Goal: Communication & Community: Participate in discussion

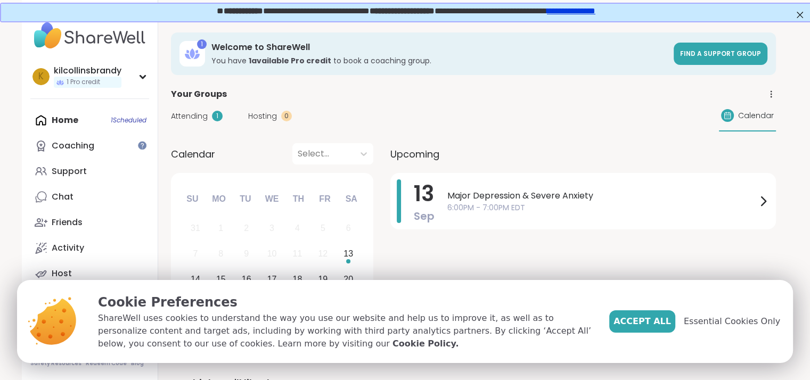
click at [191, 116] on span "Attending" at bounding box center [189, 116] width 37 height 11
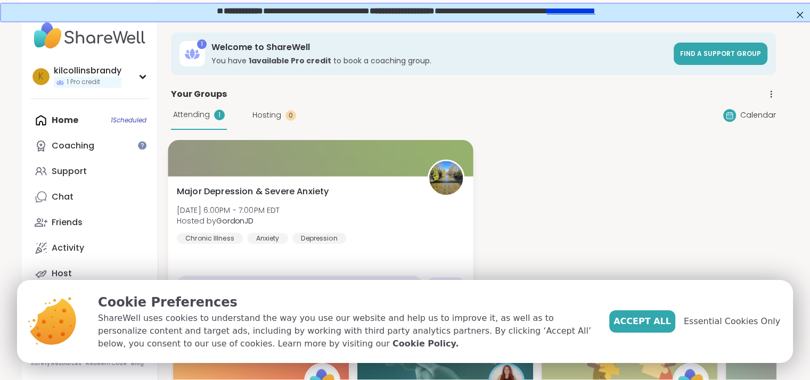
click at [263, 173] on div at bounding box center [320, 158] width 305 height 36
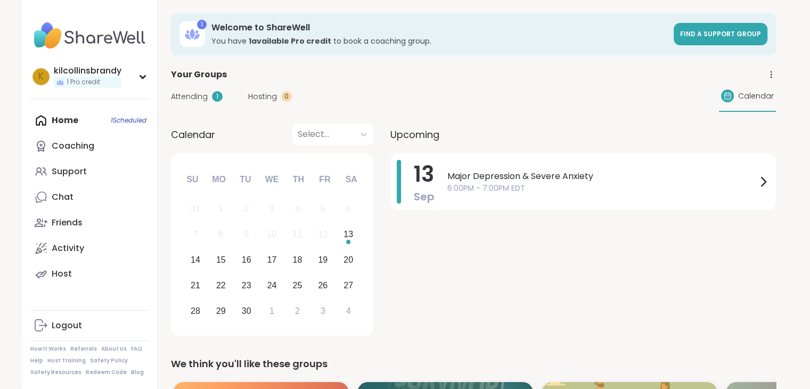
click at [176, 100] on span "Attending" at bounding box center [189, 96] width 37 height 11
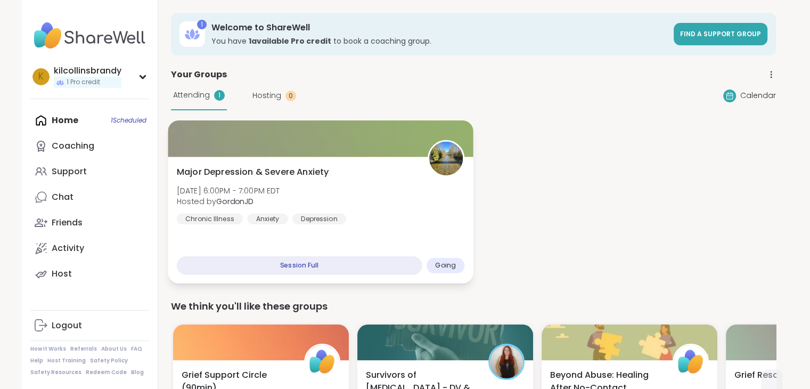
click at [305, 262] on div "Session Full" at bounding box center [299, 265] width 246 height 19
click at [390, 180] on div "Major [MEDICAL_DATA] & Severe Anxiety [DATE] 6:00PM - 7:00PM EDT Hosted by Gord…" at bounding box center [320, 195] width 288 height 59
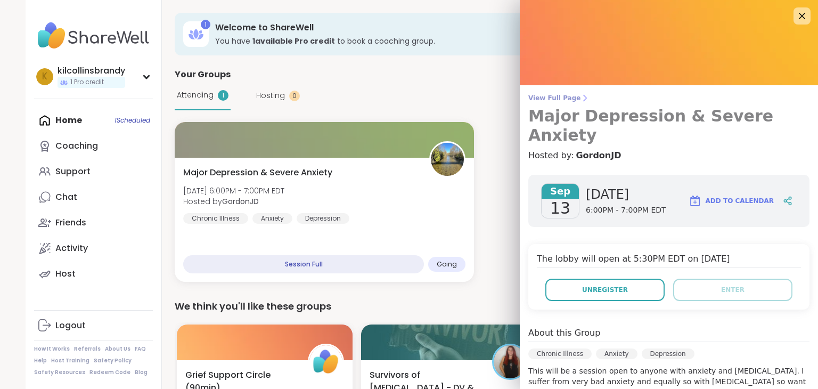
click at [530, 101] on span "View Full Page" at bounding box center [668, 98] width 281 height 9
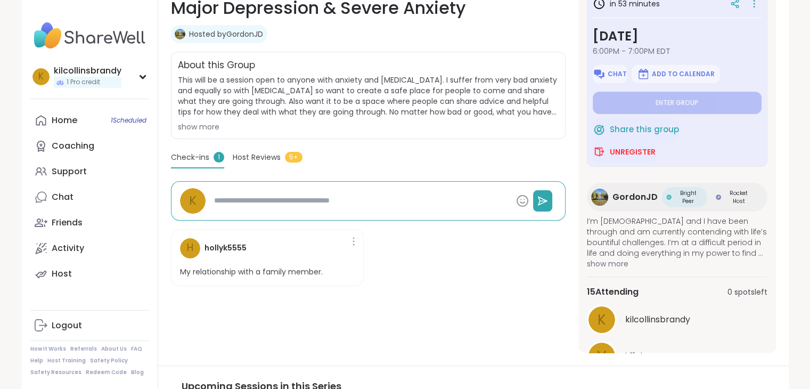
scroll to position [204, 0]
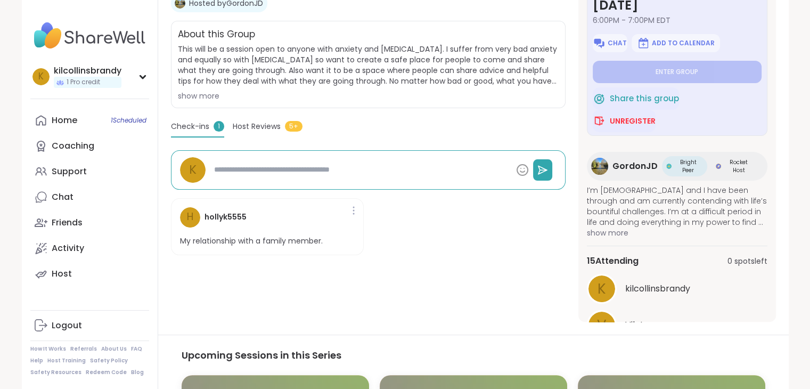
click at [187, 128] on span "Check-ins" at bounding box center [190, 126] width 38 height 11
click at [241, 159] on div at bounding box center [383, 169] width 347 height 21
click at [248, 164] on textarea at bounding box center [361, 170] width 302 height 20
click at [264, 125] on span "Host Reviews" at bounding box center [257, 126] width 48 height 11
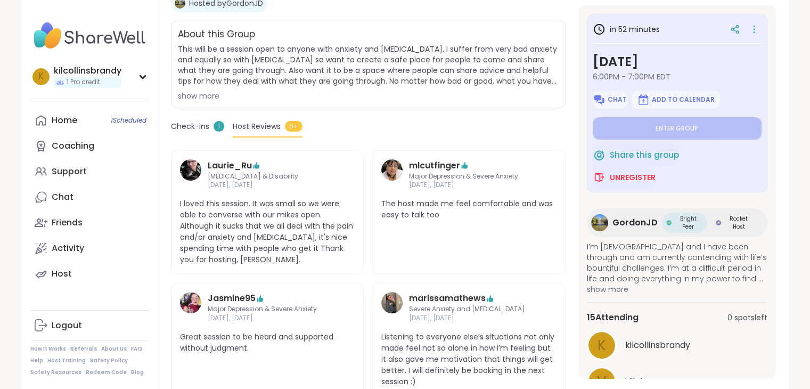
click at [200, 121] on span "Check-ins" at bounding box center [190, 126] width 38 height 11
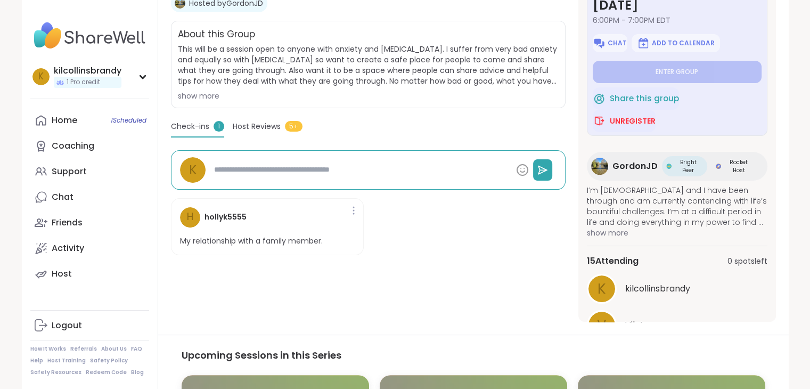
click at [188, 99] on div "show more" at bounding box center [368, 96] width 381 height 11
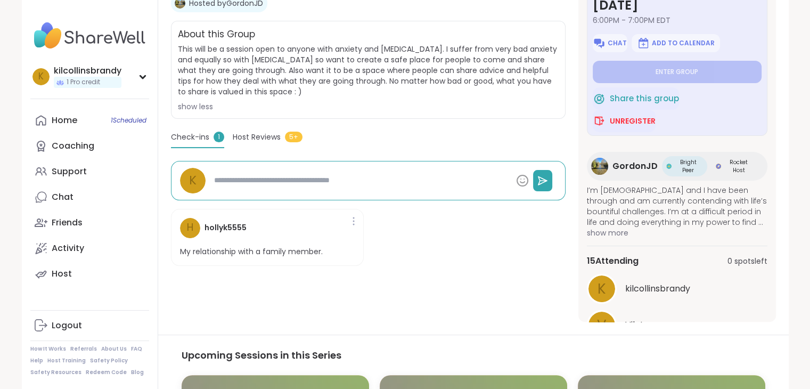
click at [198, 111] on div "show less" at bounding box center [368, 106] width 381 height 11
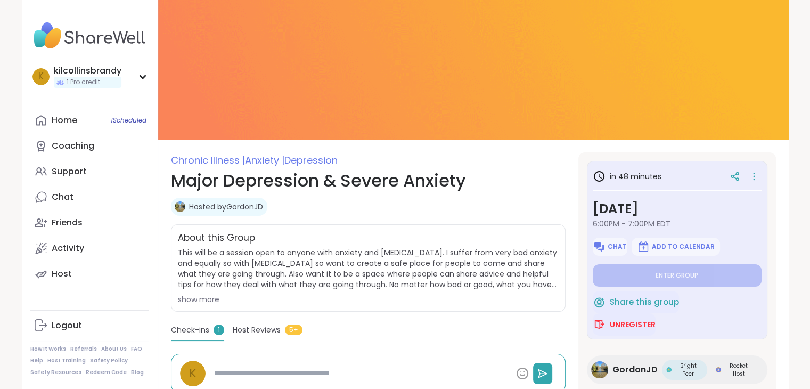
scroll to position [69, 0]
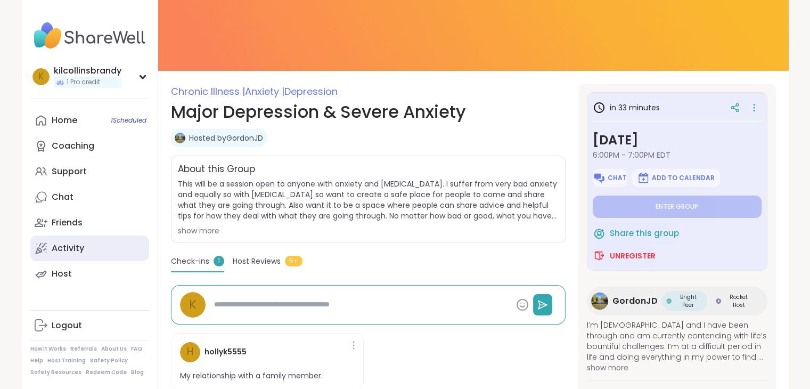
click at [78, 254] on link "Activity" at bounding box center [89, 248] width 119 height 26
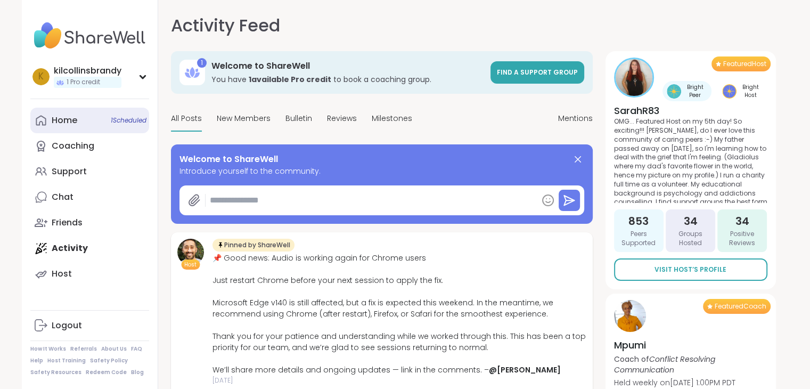
click at [49, 124] on link "Home 1 Scheduled" at bounding box center [89, 121] width 119 height 26
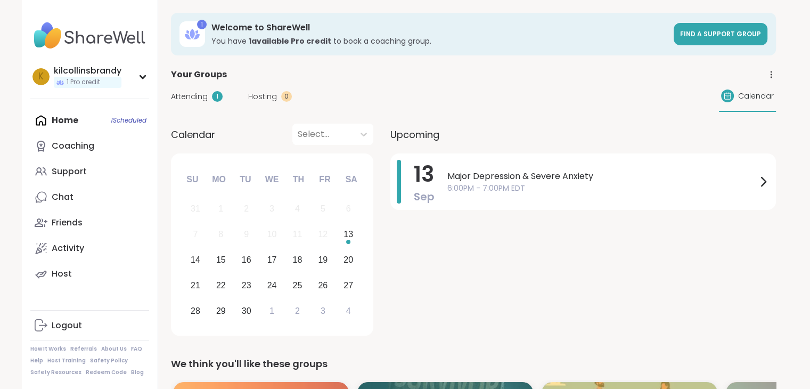
click at [192, 96] on span "Attending" at bounding box center [189, 96] width 37 height 11
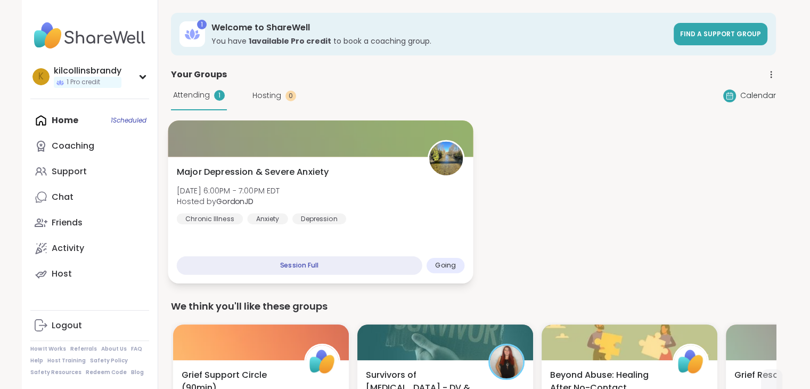
click at [296, 171] on span "Major Depression & Severe Anxiety" at bounding box center [252, 172] width 152 height 13
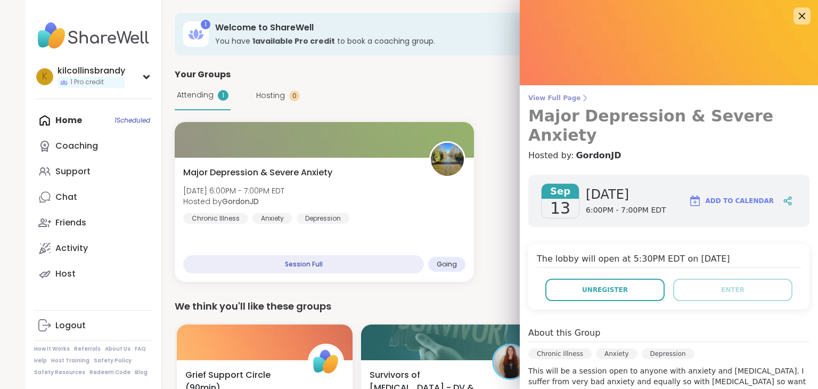
click at [529, 96] on span "View Full Page" at bounding box center [668, 98] width 281 height 9
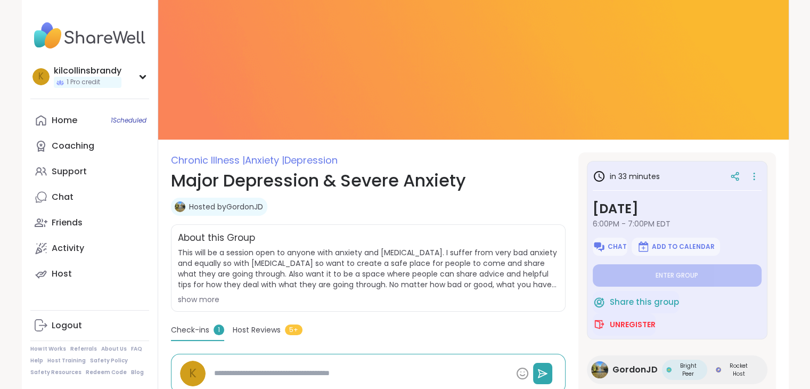
scroll to position [11, 0]
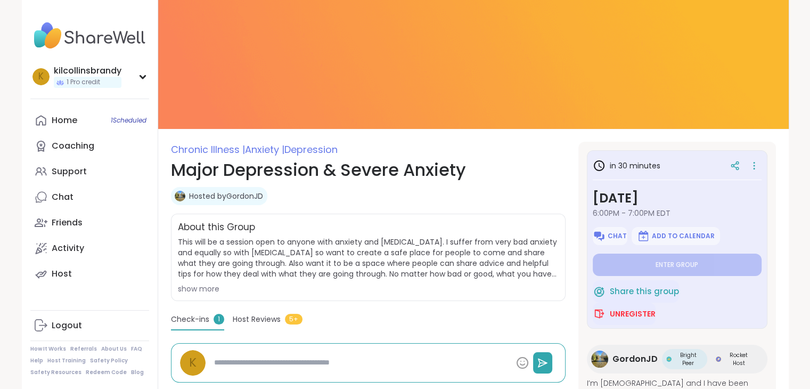
click at [65, 379] on div "k kilcollinsbrandy 1 Pro credit Profile Membership Settings Help Home 1 Schedul…" at bounding box center [90, 194] width 136 height 389
click at [315, 147] on div "Chronic Illness | Anxiety | [MEDICAL_DATA] Major [MEDICAL_DATA] & Severe Anxiet…" at bounding box center [368, 328] width 395 height 373
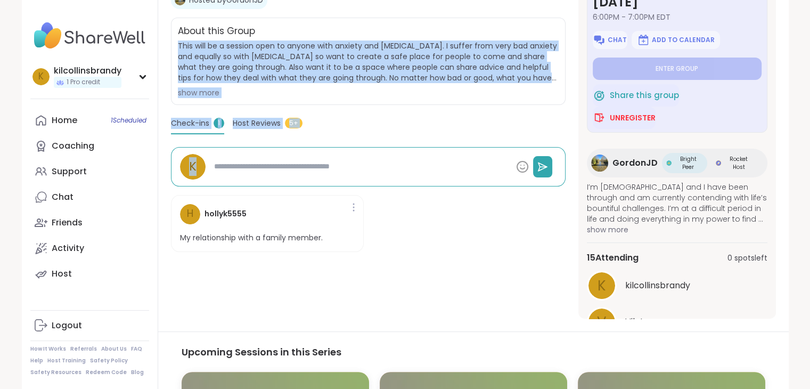
click at [385, 83] on div "About this Group This will be a session open to anyone with anxiety and [MEDICA…" at bounding box center [368, 61] width 395 height 87
drag, startPoint x: 0, startPoint y: 413, endPoint x: 443, endPoint y: 205, distance: 489.8
click at [459, 26] on div "Chronic Illness | Anxiety | [MEDICAL_DATA] Major [MEDICAL_DATA] & Severe Anxiet…" at bounding box center [368, 132] width 395 height 373
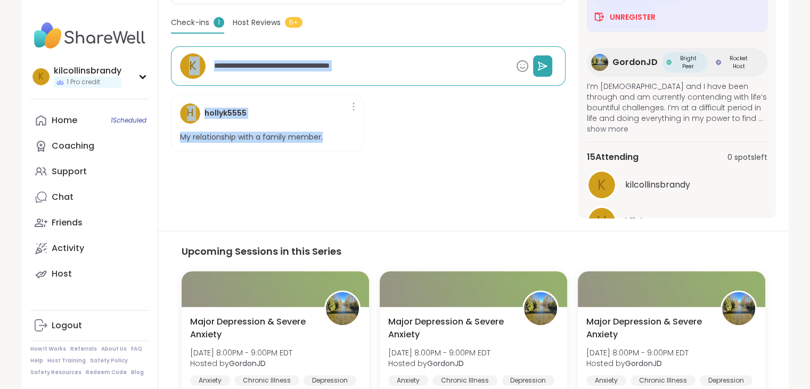
drag, startPoint x: 443, startPoint y: 205, endPoint x: 324, endPoint y: 269, distance: 135.4
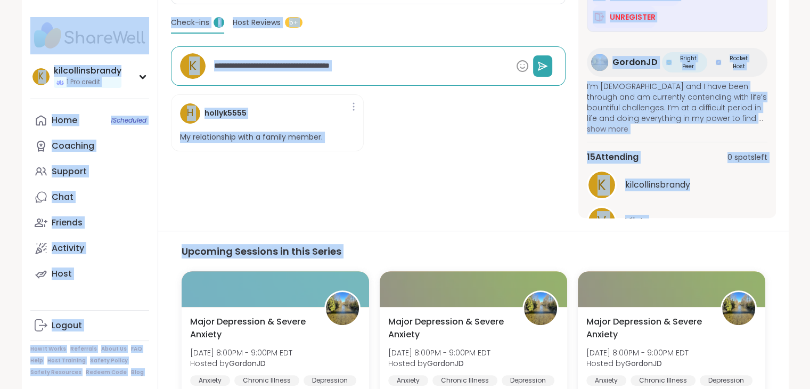
drag, startPoint x: 67, startPoint y: 286, endPoint x: 720, endPoint y: 51, distance: 694.1
click at [126, 223] on div "k kilcollinsbrandy 1 Pro credit Profile Membership Settings Help Home 1 Schedul…" at bounding box center [405, 176] width 767 height 966
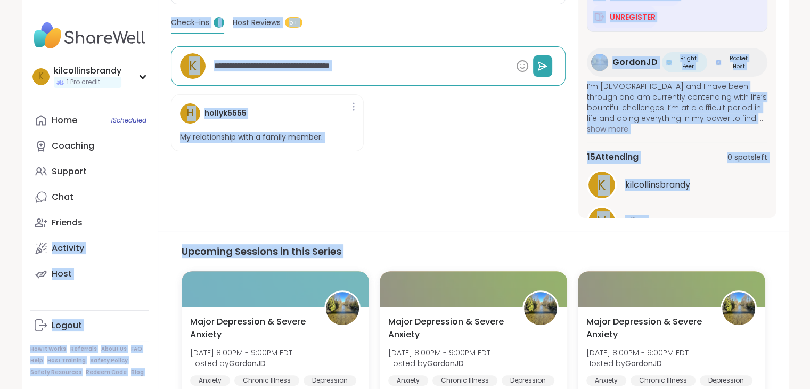
click at [22, 341] on div "k kilcollinsbrandy 1 Pro credit Profile Membership Settings Help Home 1 Schedul…" at bounding box center [405, 176] width 767 height 966
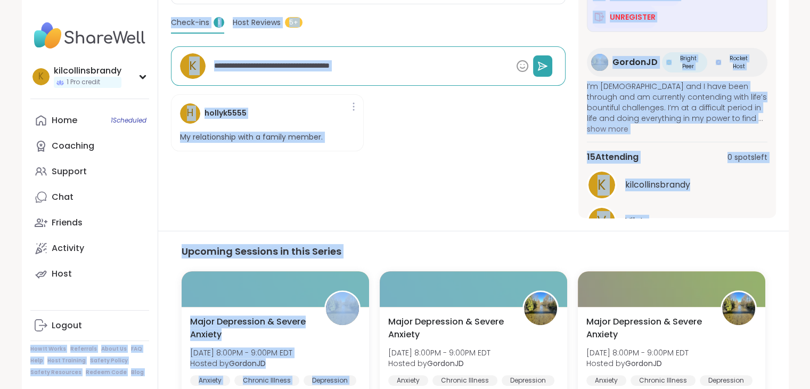
click at [497, 137] on div "h hollyk5555 My relationship with a family member." at bounding box center [368, 123] width 395 height 75
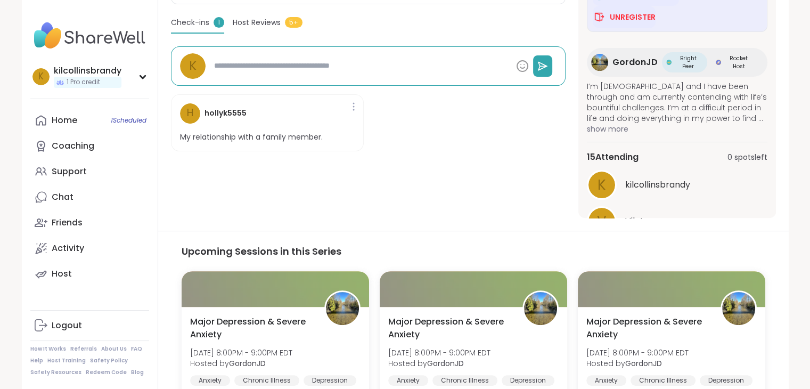
scroll to position [0, 0]
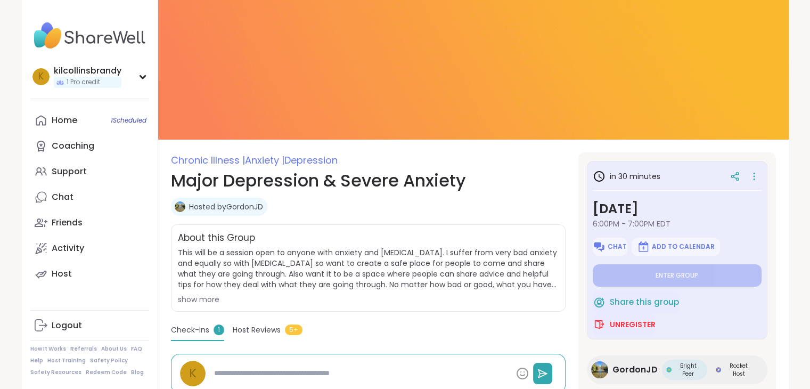
drag, startPoint x: 810, startPoint y: 80, endPoint x: 812, endPoint y: 109, distance: 28.9
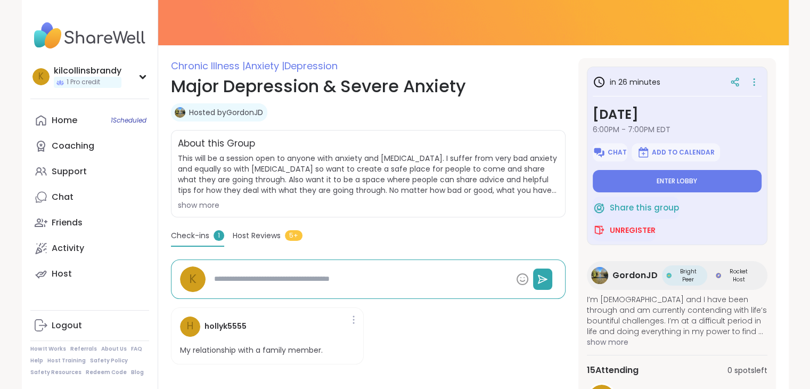
click at [607, 337] on span "show more" at bounding box center [677, 342] width 181 height 11
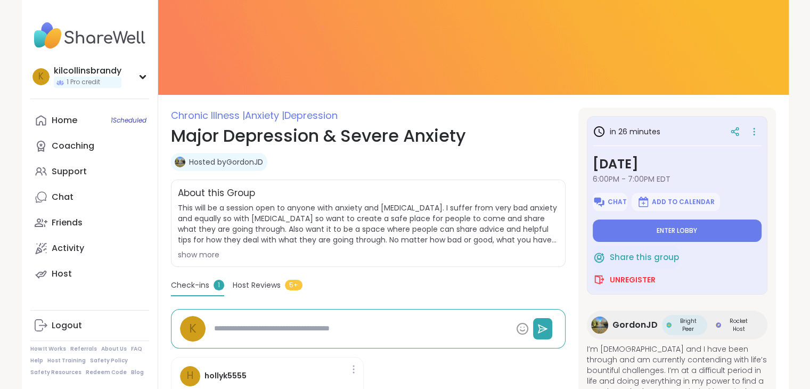
scroll to position [43, 0]
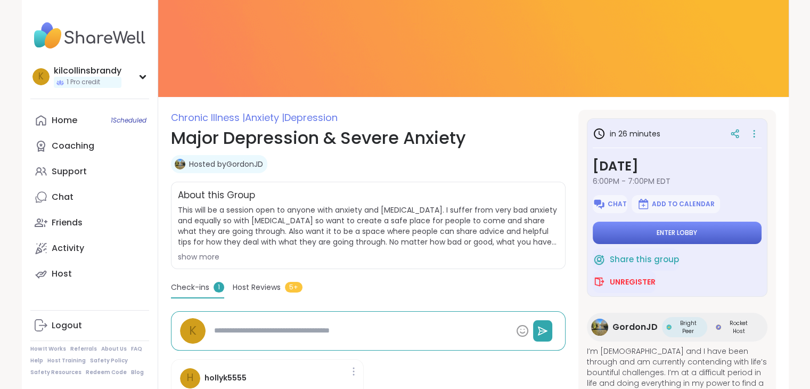
click at [703, 232] on button "Enter lobby" at bounding box center [677, 233] width 169 height 22
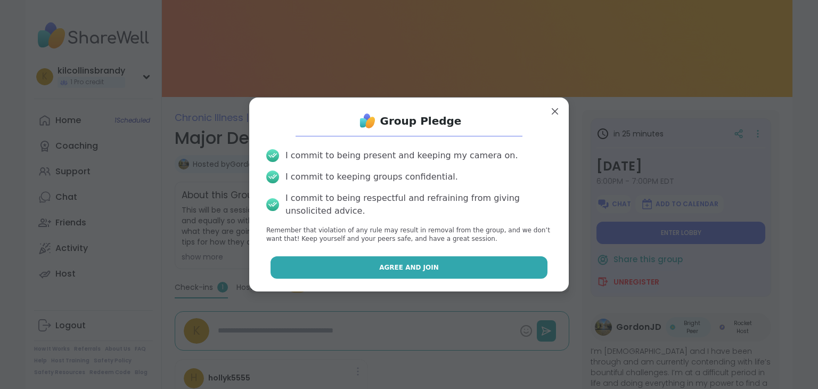
click at [518, 266] on button "Agree and Join" at bounding box center [410, 267] width 278 height 22
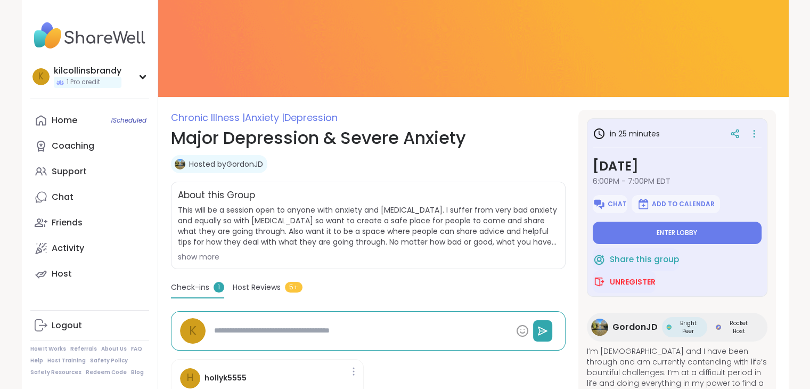
type textarea "*"
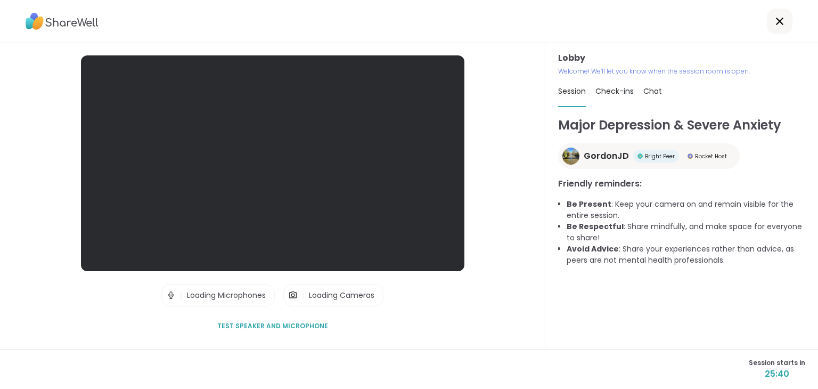
click at [510, 264] on div "Lobby | Loading Microphones | Loading Cameras Test speaker and microphone" at bounding box center [273, 196] width 546 height 306
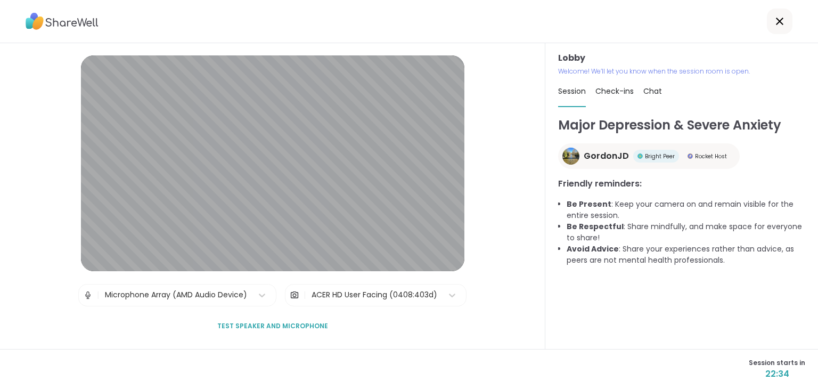
click at [234, 326] on span "Test speaker and microphone" at bounding box center [272, 326] width 111 height 10
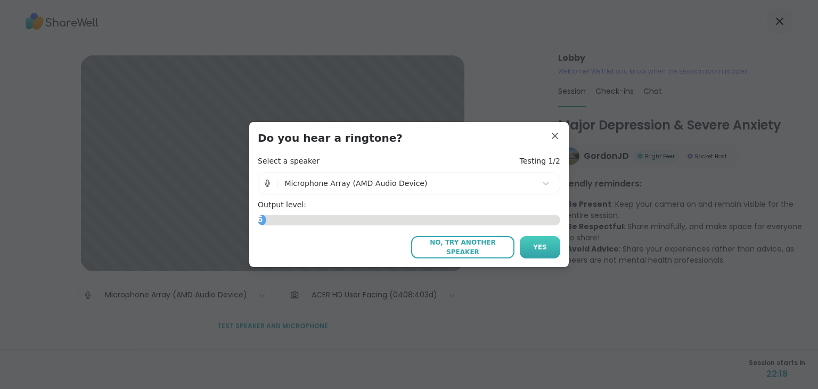
click at [534, 253] on button "Yes" at bounding box center [540, 247] width 40 height 22
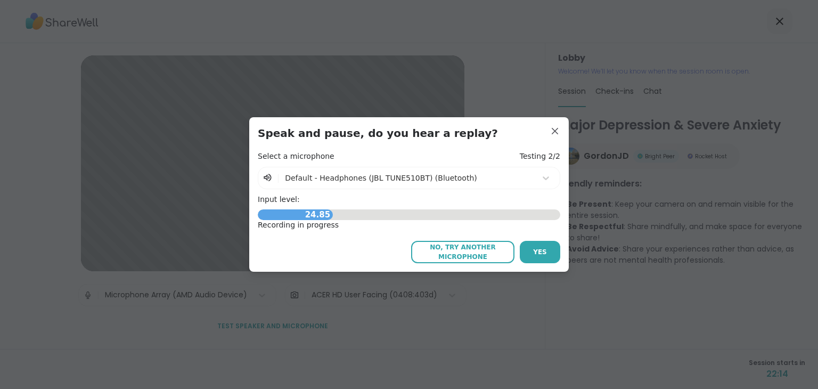
click at [534, 253] on span "Yes" at bounding box center [540, 252] width 14 height 10
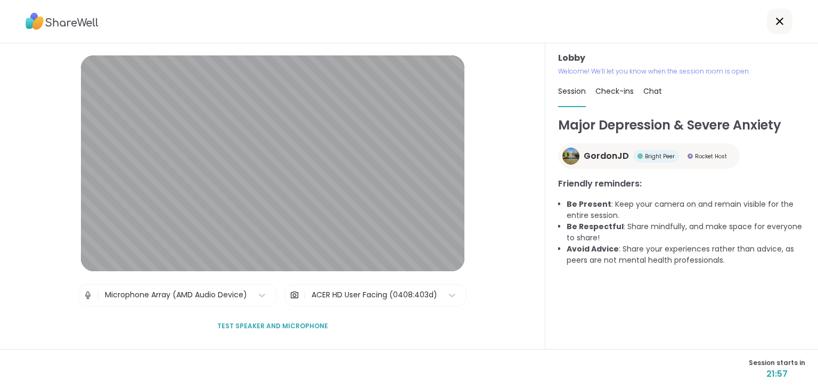
click at [296, 323] on span "Test speaker and microphone" at bounding box center [272, 326] width 111 height 10
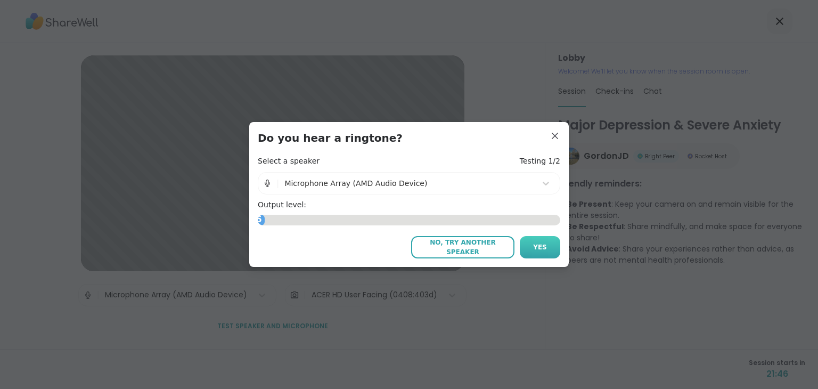
click at [532, 240] on button "Yes" at bounding box center [540, 247] width 40 height 22
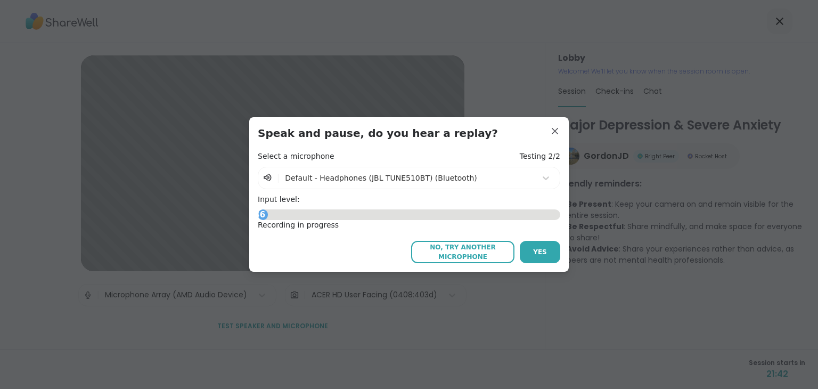
click at [532, 241] on button "Yes" at bounding box center [540, 252] width 40 height 22
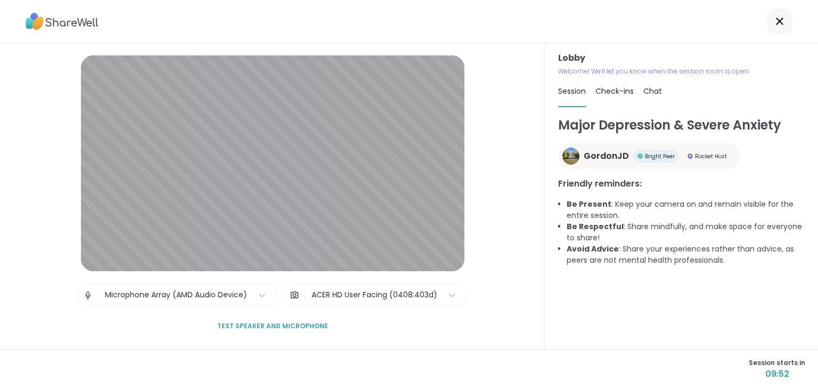
click at [602, 92] on span "Check-ins" at bounding box center [615, 91] width 38 height 11
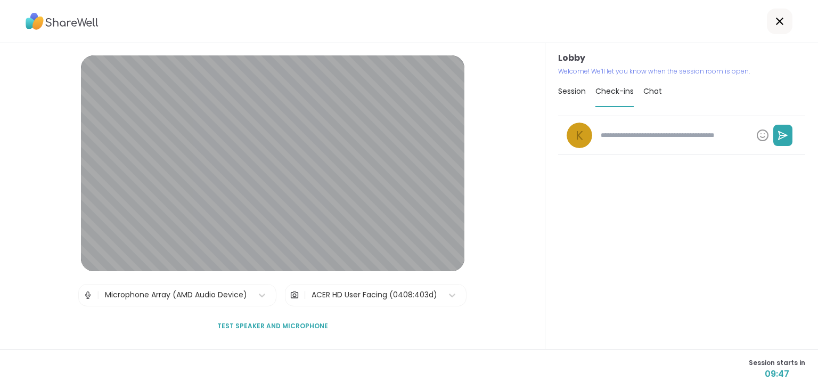
click at [648, 86] on div "Chat" at bounding box center [653, 91] width 19 height 30
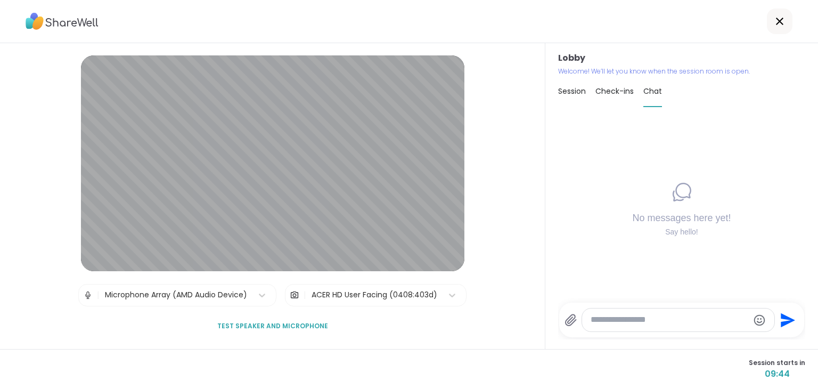
click at [560, 90] on span "Session" at bounding box center [572, 91] width 28 height 11
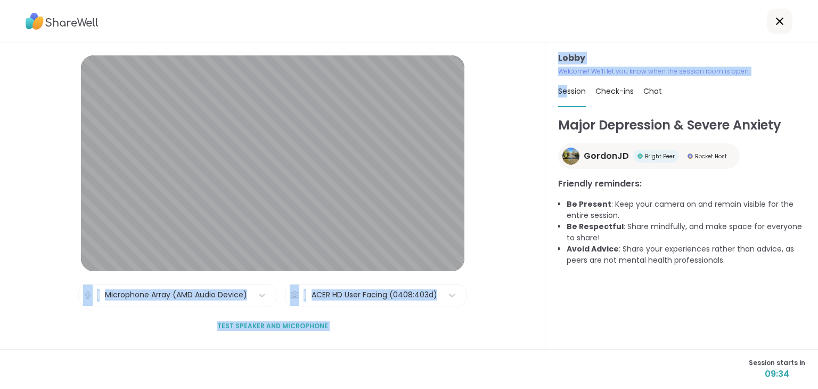
drag, startPoint x: 562, startPoint y: 91, endPoint x: 526, endPoint y: 184, distance: 99.8
click at [526, 184] on div "Lobby | Microphone Array (AMD Audio Device) | ACER HD User Facing (0408:403d) T…" at bounding box center [409, 196] width 818 height 306
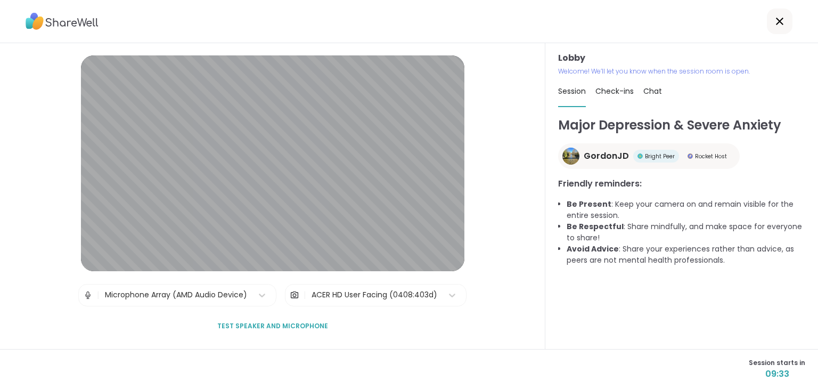
click at [526, 184] on div "Lobby | Microphone Array (AMD Audio Device) | ACER HD User Facing (0408:403d) T…" at bounding box center [273, 196] width 546 height 306
click at [616, 92] on span "Check-ins 1" at bounding box center [621, 91] width 51 height 11
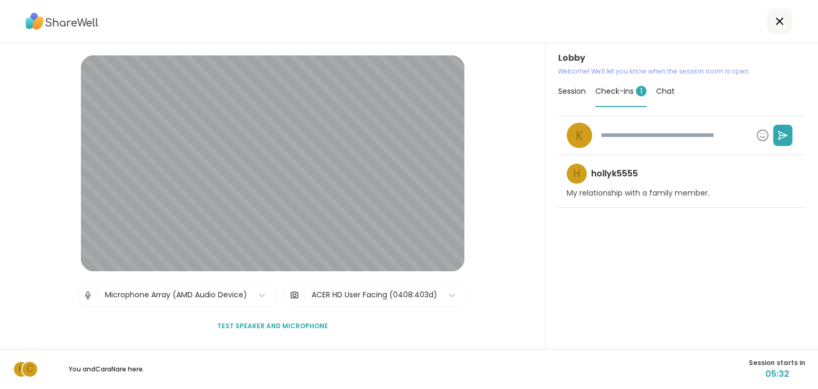
click at [669, 135] on textarea at bounding box center [675, 135] width 156 height 18
click at [579, 174] on div "h" at bounding box center [577, 174] width 20 height 20
click at [575, 113] on div "Lobby Welcome! We’ll let you know when the session room is open. Session Check-…" at bounding box center [682, 196] width 273 height 306
click at [574, 92] on span "Session" at bounding box center [572, 91] width 28 height 11
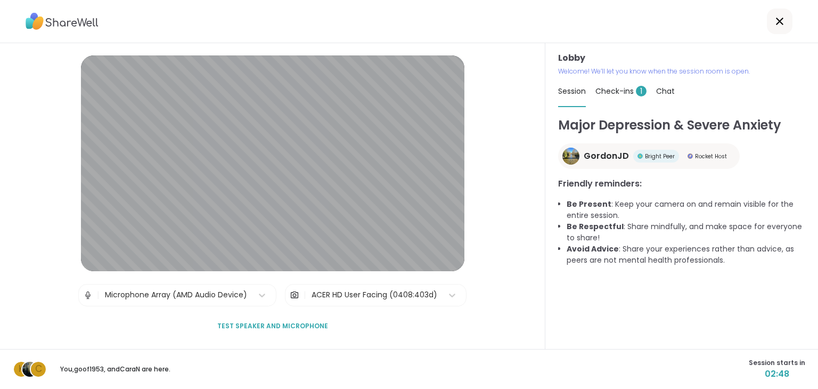
click at [619, 90] on span "Check-ins 1" at bounding box center [621, 91] width 51 height 11
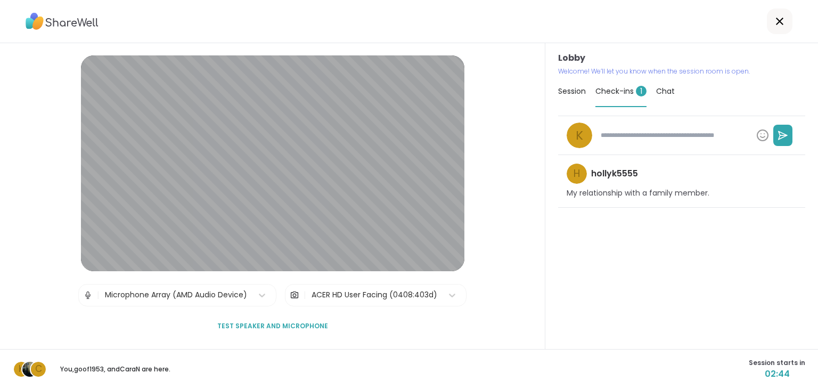
click at [774, 23] on icon at bounding box center [780, 21] width 13 height 13
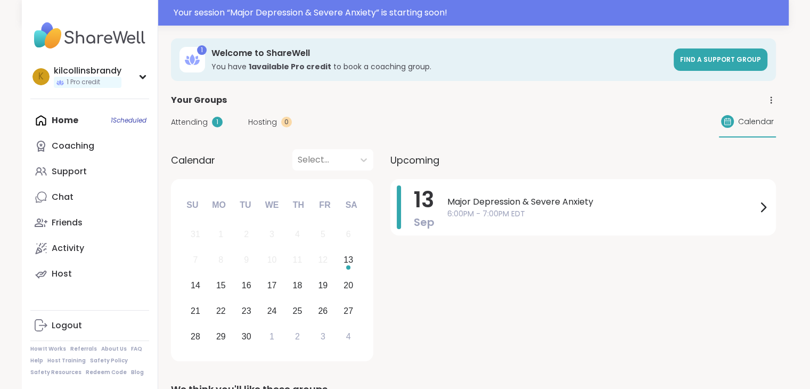
click at [196, 126] on span "Attending" at bounding box center [189, 122] width 37 height 11
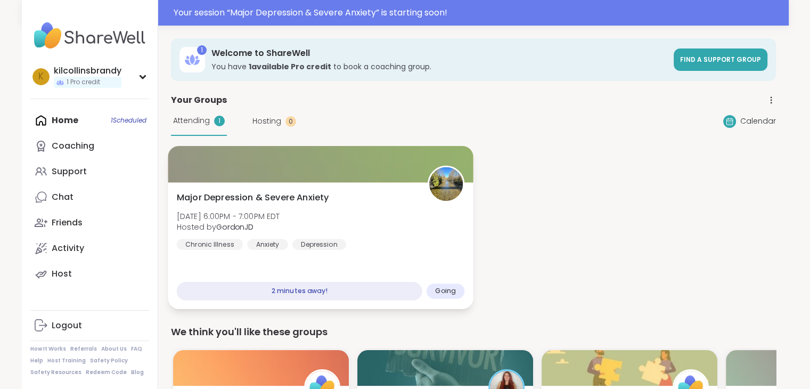
click at [210, 170] on div at bounding box center [320, 164] width 305 height 36
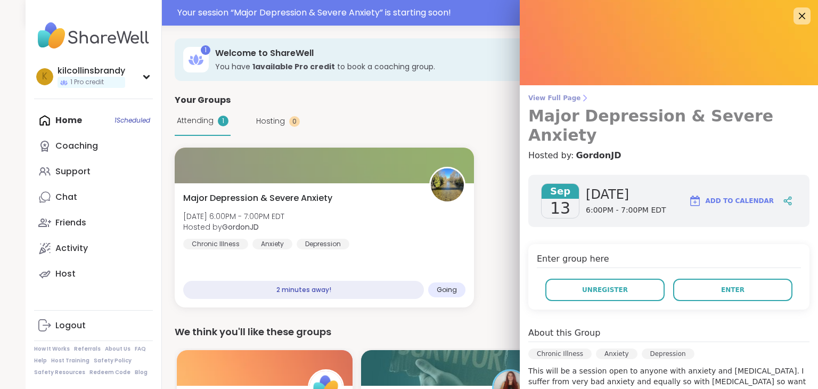
click at [538, 101] on span "View Full Page" at bounding box center [668, 98] width 281 height 9
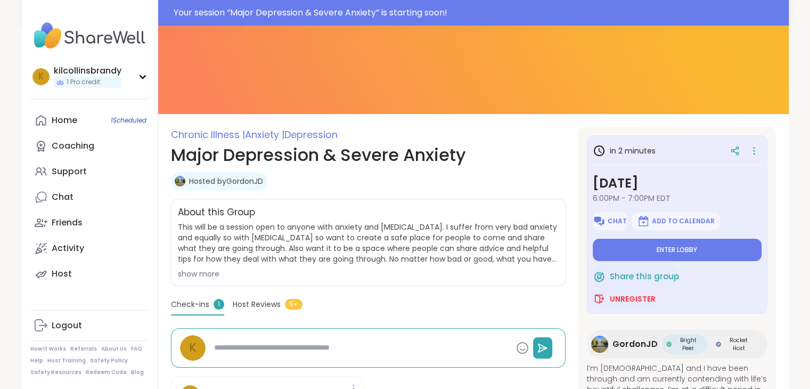
scroll to position [67, 0]
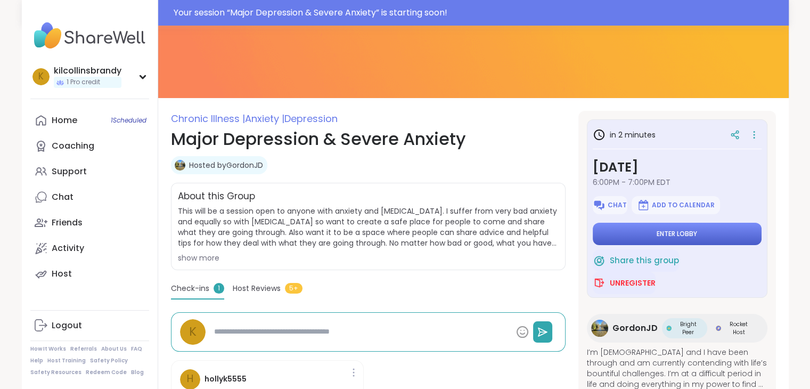
click at [665, 230] on span "Enter lobby" at bounding box center [677, 234] width 40 height 9
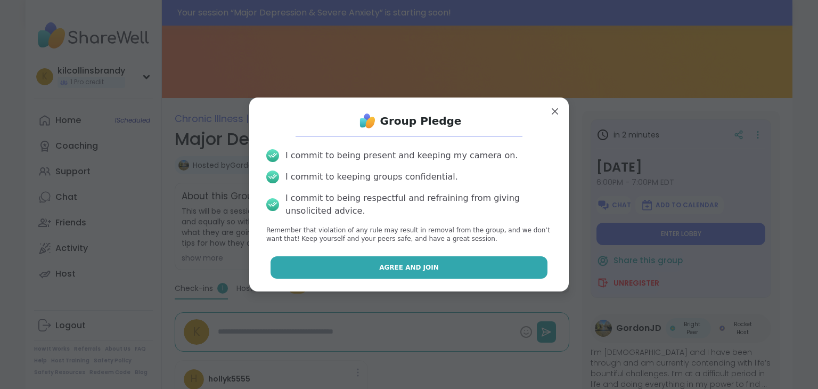
click at [511, 265] on button "Agree and Join" at bounding box center [410, 267] width 278 height 22
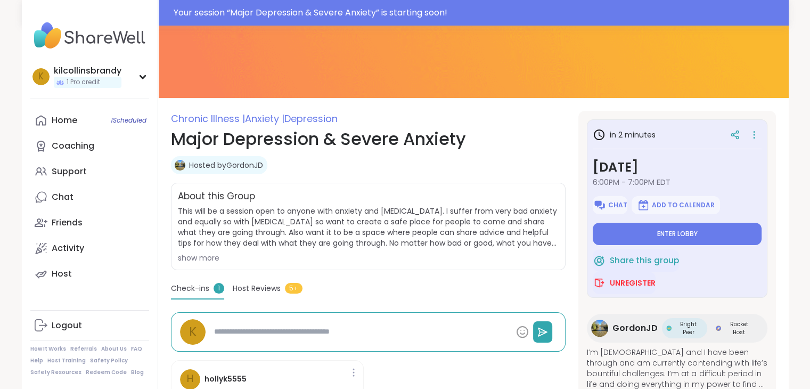
type textarea "*"
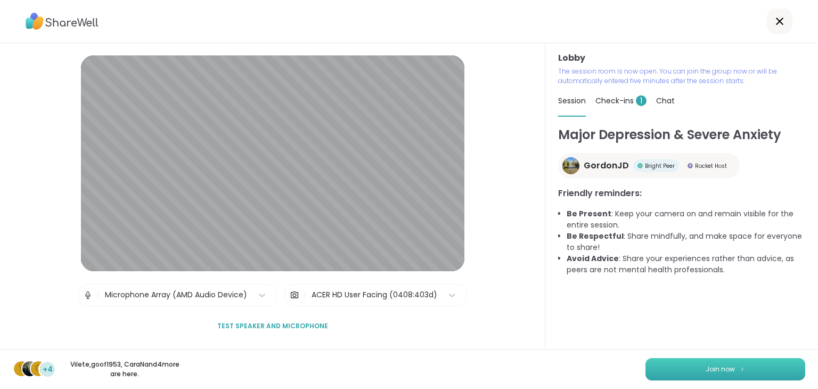
click at [669, 371] on button "Join now" at bounding box center [726, 369] width 160 height 22
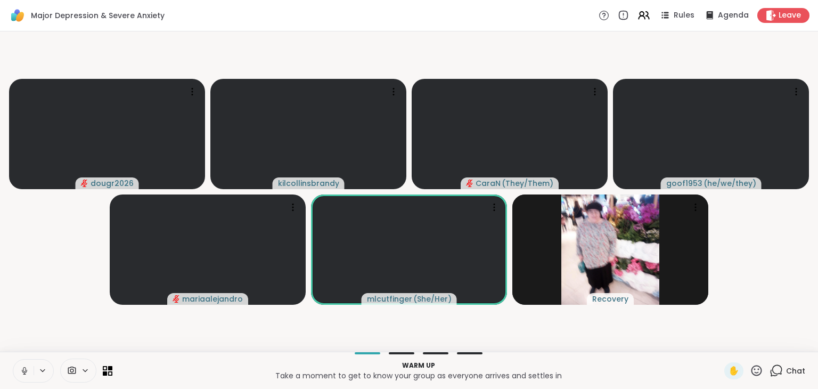
click at [26, 377] on button at bounding box center [23, 371] width 20 height 22
click at [25, 364] on button at bounding box center [23, 371] width 20 height 22
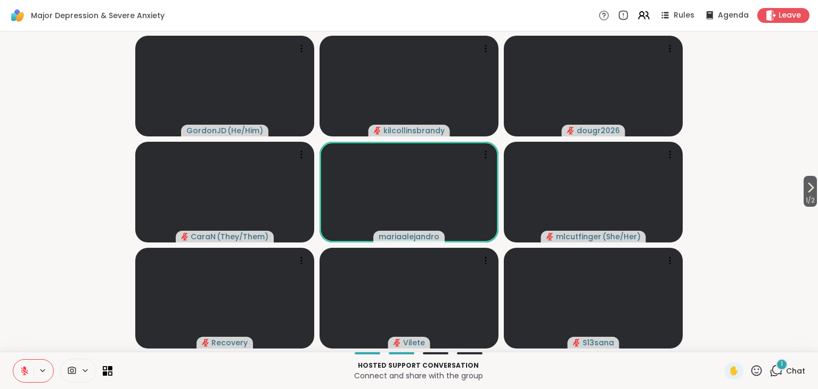
click at [389, 353] on div at bounding box center [402, 353] width 26 height 2
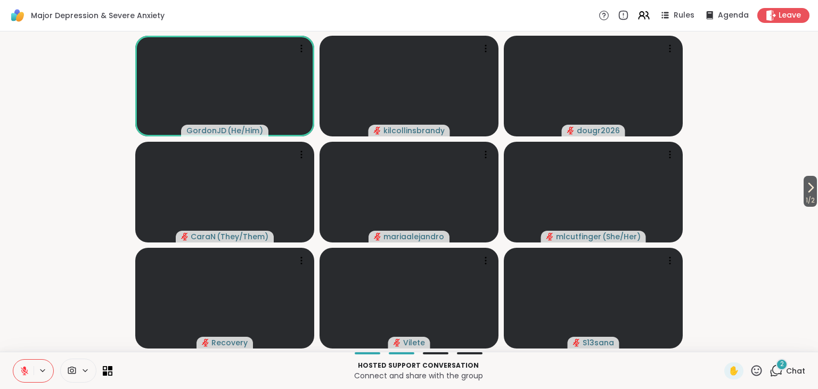
click at [489, 360] on div "Hosted support conversation Connect and share with the group" at bounding box center [418, 371] width 599 height 24
click at [26, 371] on icon at bounding box center [24, 370] width 7 height 7
click at [21, 372] on icon at bounding box center [25, 371] width 10 height 10
click at [25, 368] on icon at bounding box center [24, 368] width 3 height 4
click at [736, 254] on video-player-container "1 / 2 GordonJD ( He/Him ) kilcollinsbrandy dougr2026 CaraN ( They/Them ) mariaa…" at bounding box center [409, 192] width 806 height 312
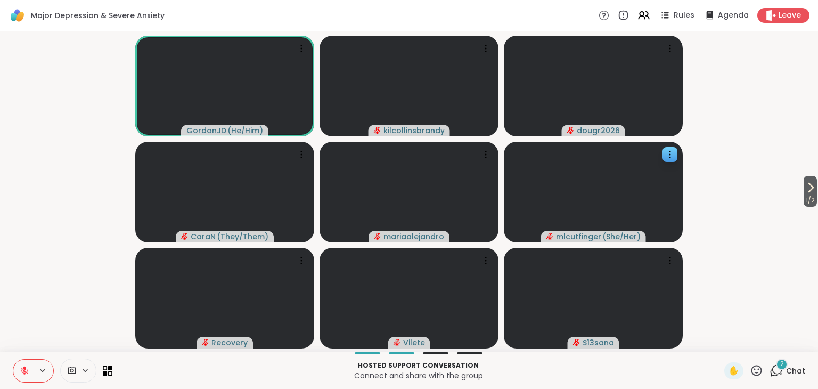
click at [722, 227] on video-player-container "1 / 2 GordonJD ( He/Him ) kilcollinsbrandy dougr2026 CaraN ( They/Them ) mariaa…" at bounding box center [409, 192] width 806 height 312
click at [24, 367] on icon at bounding box center [24, 368] width 3 height 4
click at [27, 372] on icon at bounding box center [24, 370] width 7 height 7
click at [21, 371] on icon at bounding box center [25, 371] width 10 height 10
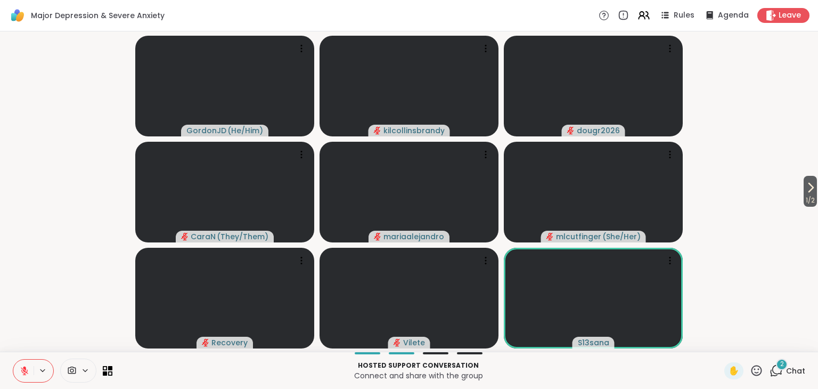
click at [776, 369] on div "2" at bounding box center [782, 365] width 12 height 12
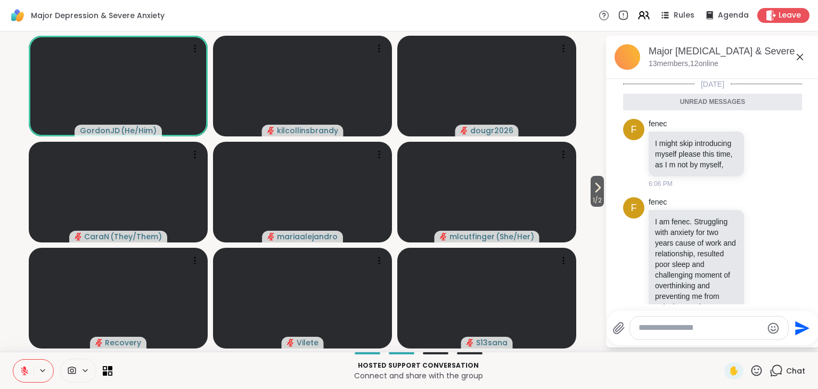
scroll to position [51, 0]
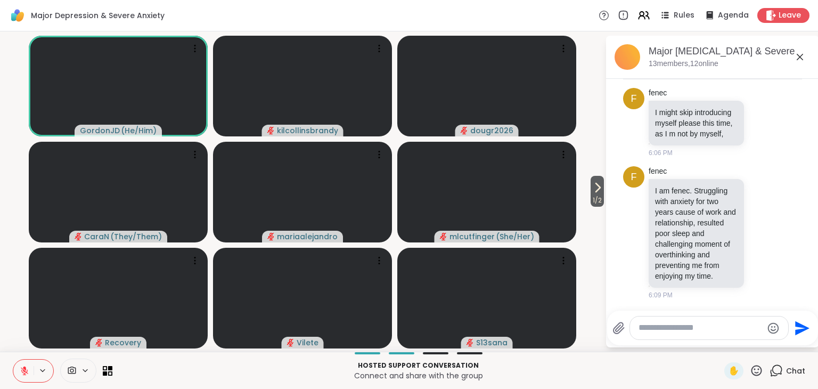
click at [803, 52] on icon at bounding box center [800, 57] width 13 height 13
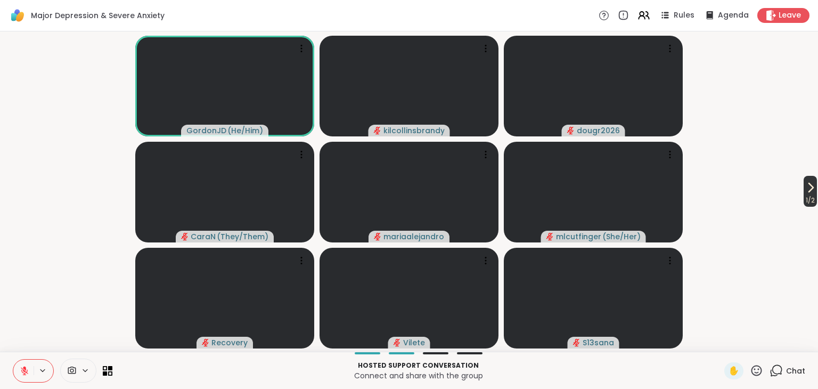
click at [804, 193] on button "1 / 2" at bounding box center [810, 191] width 13 height 31
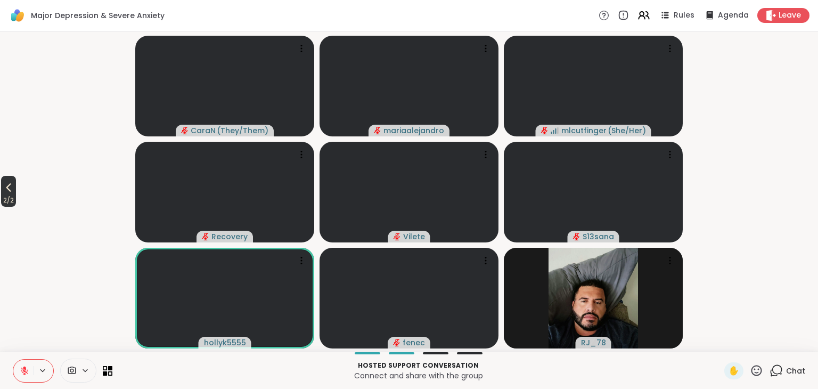
click at [5, 189] on icon at bounding box center [8, 187] width 13 height 13
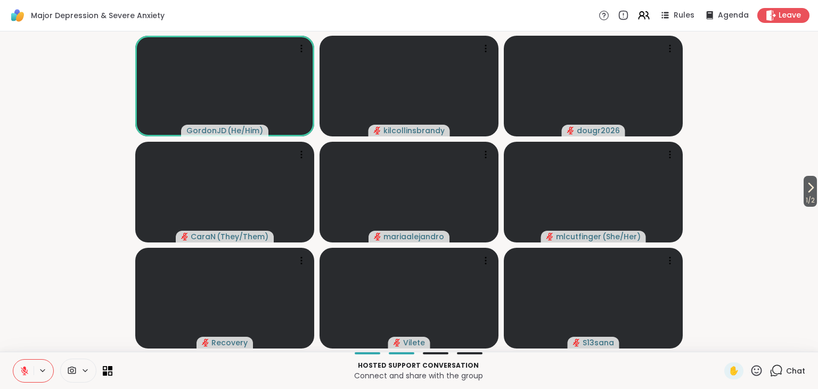
click at [87, 370] on icon at bounding box center [85, 370] width 9 height 9
click at [729, 369] on span "✋" at bounding box center [734, 370] width 11 height 13
click at [729, 375] on span "✋" at bounding box center [734, 370] width 11 height 13
click at [729, 374] on span "✋" at bounding box center [734, 370] width 11 height 13
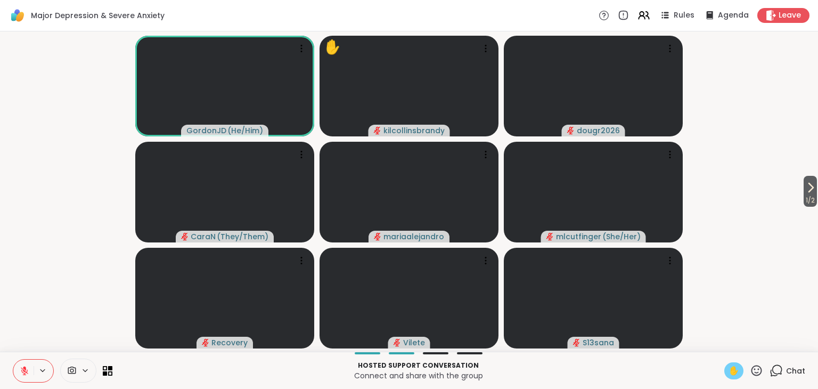
click at [733, 367] on div "✋" at bounding box center [734, 370] width 19 height 17
click at [729, 370] on span "✋" at bounding box center [734, 370] width 11 height 13
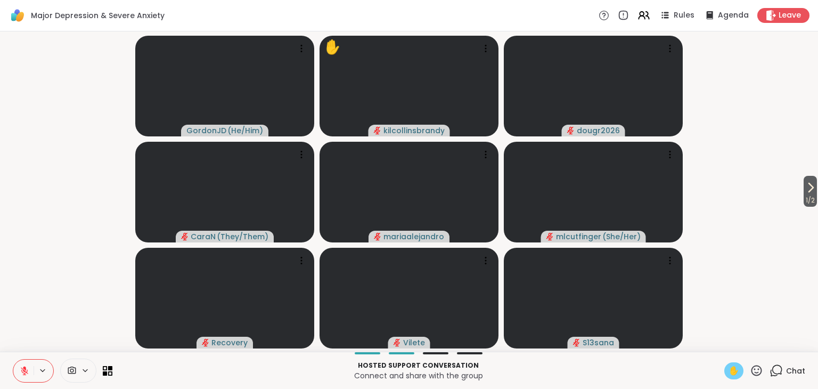
click at [729, 373] on span "✋" at bounding box center [734, 370] width 11 height 13
click at [105, 369] on icon at bounding box center [105, 367] width 5 height 5
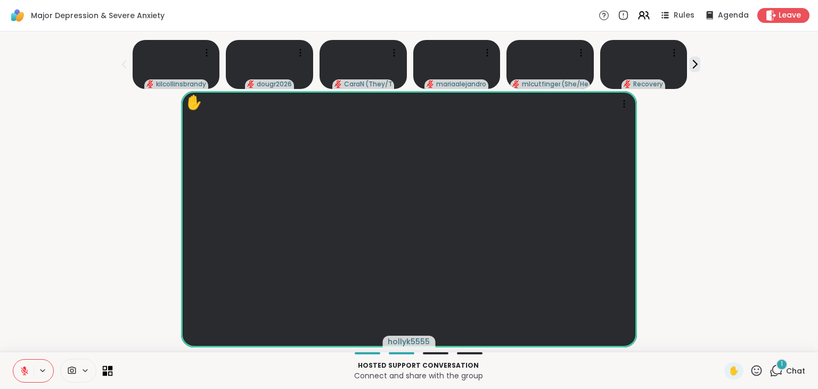
click at [105, 369] on icon at bounding box center [105, 367] width 5 height 5
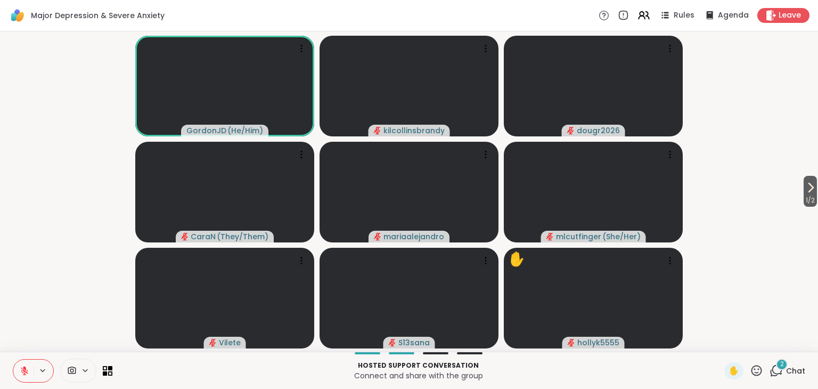
click at [770, 365] on icon at bounding box center [776, 370] width 13 height 13
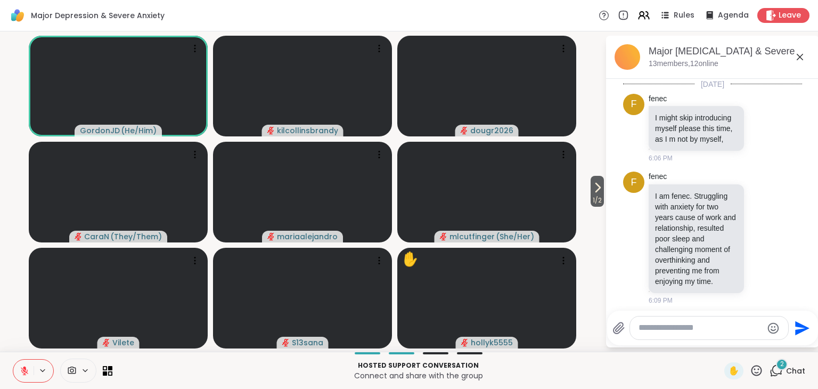
click at [697, 362] on div "I'm goi" at bounding box center [675, 373] width 53 height 23
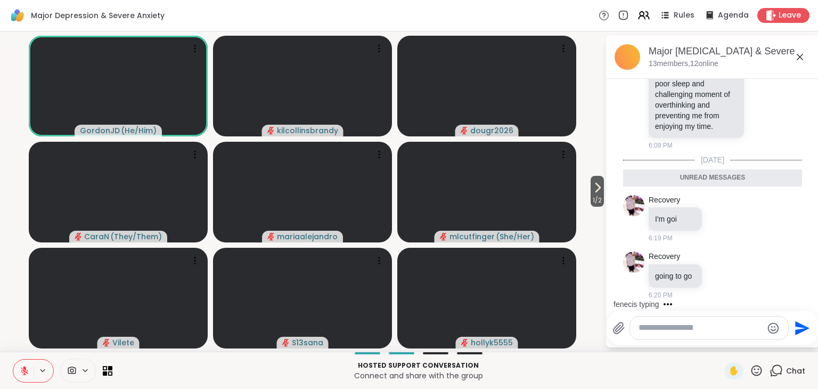
click at [800, 57] on icon at bounding box center [800, 57] width 6 height 6
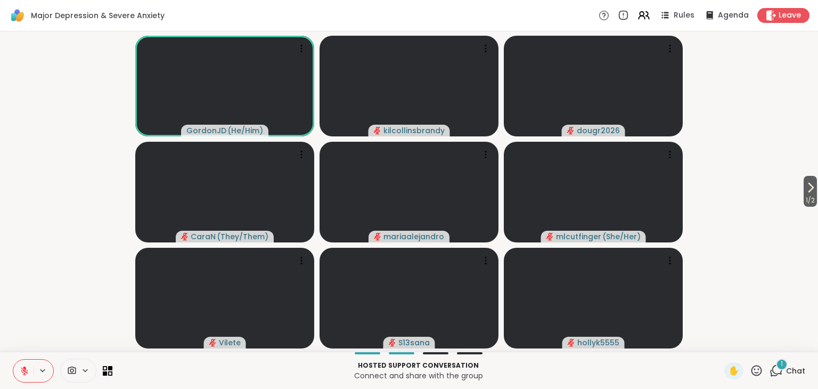
click at [776, 369] on div "1" at bounding box center [782, 365] width 12 height 12
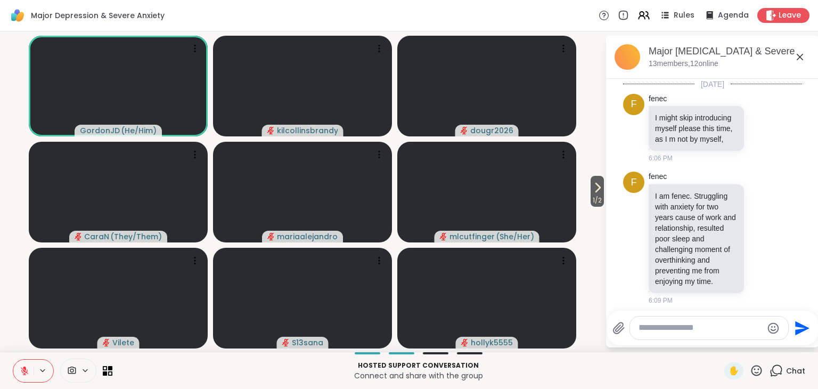
scroll to position [412, 0]
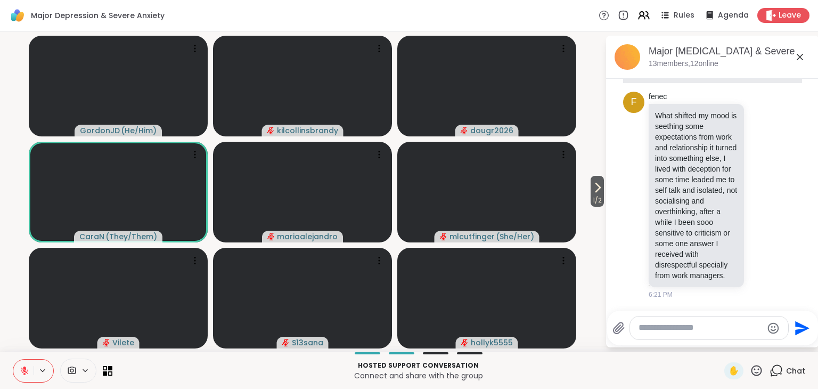
click at [802, 56] on icon at bounding box center [800, 57] width 13 height 13
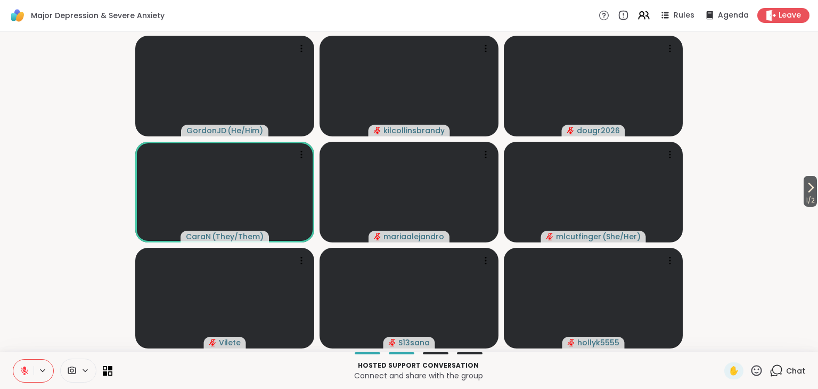
click at [702, 211] on video-player-container "1 / 2 GordonJD ( He/Him ) kilcollinsbrandy dougr2026 CaraN ( They/Them ) mariaa…" at bounding box center [409, 192] width 806 height 312
click at [742, 197] on video-player-container "1 / 2 GordonJD ( He/Him ) kilcollinsbrandy dougr2026 CaraN ( They/Them ) mariaa…" at bounding box center [409, 192] width 806 height 312
click at [807, 188] on icon at bounding box center [810, 187] width 13 height 13
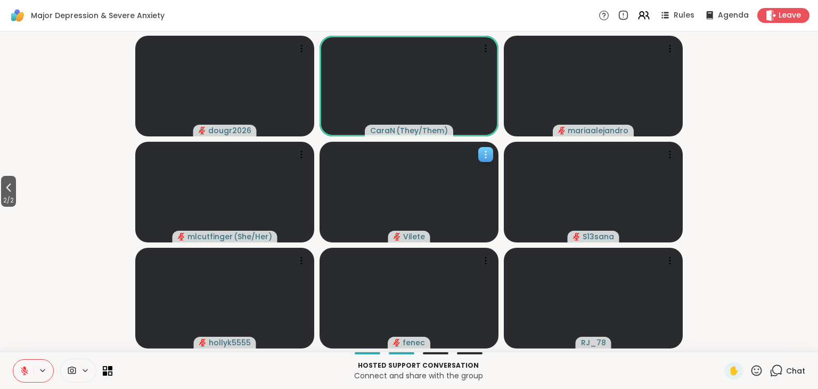
click at [489, 223] on video at bounding box center [409, 192] width 179 height 101
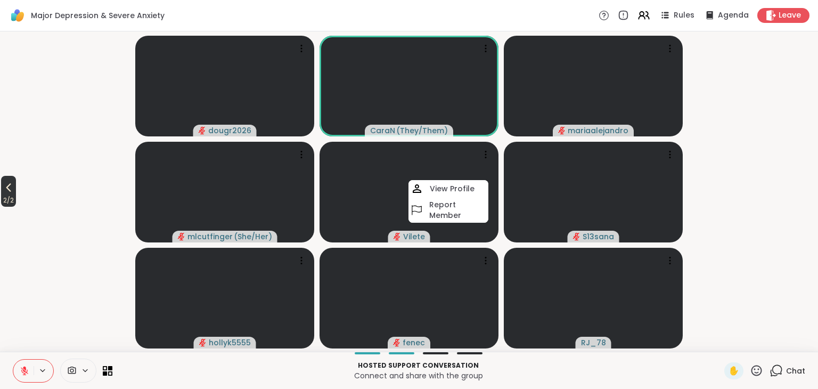
click at [11, 190] on icon at bounding box center [8, 188] width 5 height 9
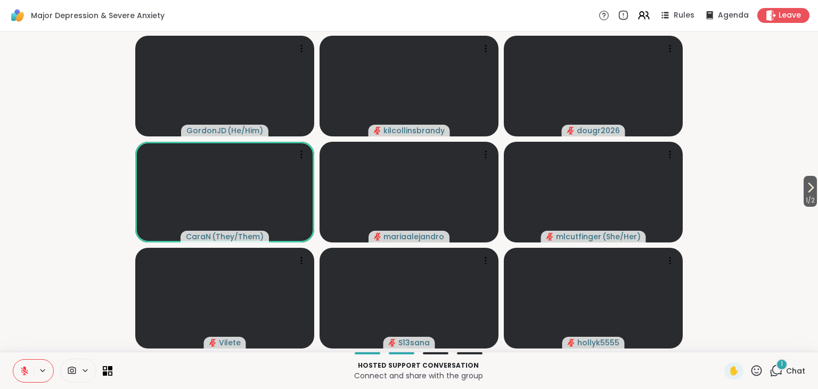
click at [776, 366] on div "1" at bounding box center [782, 365] width 12 height 12
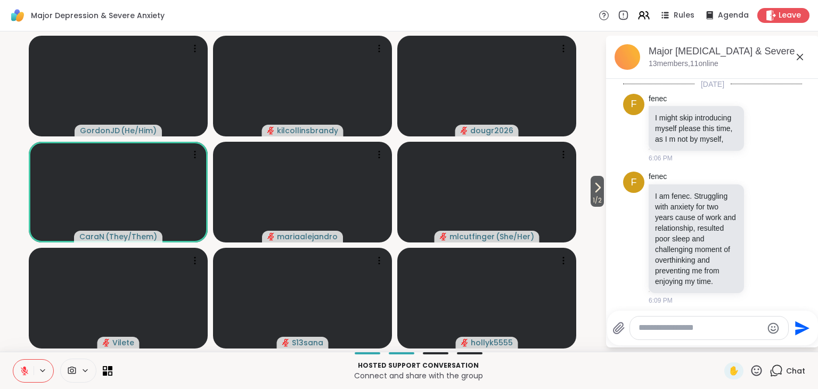
scroll to position [629, 0]
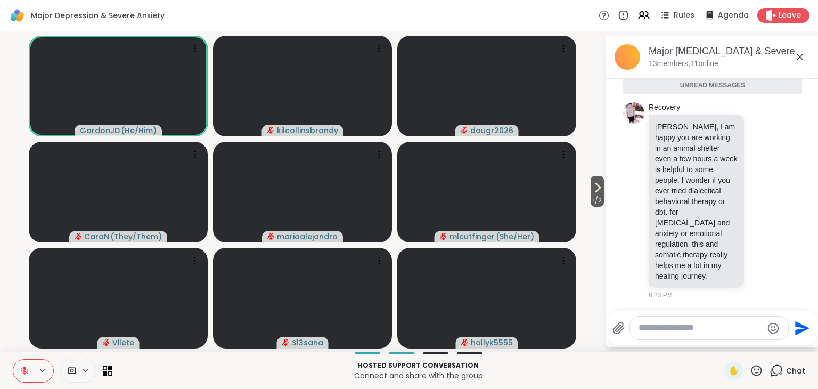
click at [801, 60] on icon at bounding box center [800, 57] width 13 height 13
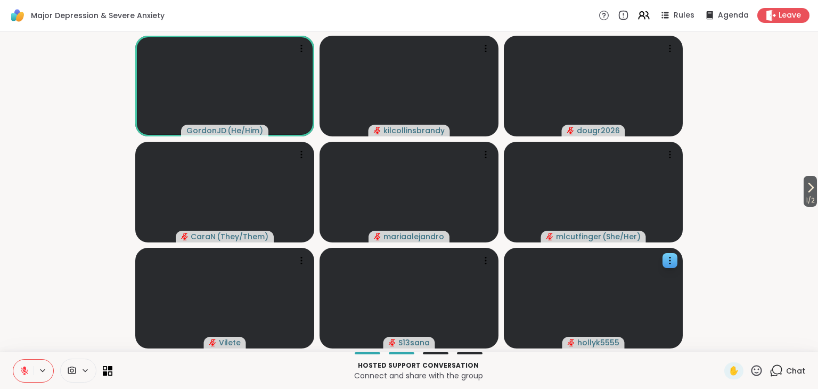
click at [638, 292] on video at bounding box center [593, 298] width 179 height 101
drag, startPoint x: 638, startPoint y: 292, endPoint x: 425, endPoint y: 386, distance: 233.3
click at [425, 386] on div "Major [MEDICAL_DATA] & Severe Anxiety Rules Agenda Leave 1 / 2 GordonJD ( He/Hi…" at bounding box center [409, 194] width 818 height 389
click at [714, 222] on video-player-container "1 / 2 GordonJD ( He/Him ) kilcollinsbrandy dougr2026 CaraN ( They/Them ) mariaa…" at bounding box center [409, 192] width 806 height 312
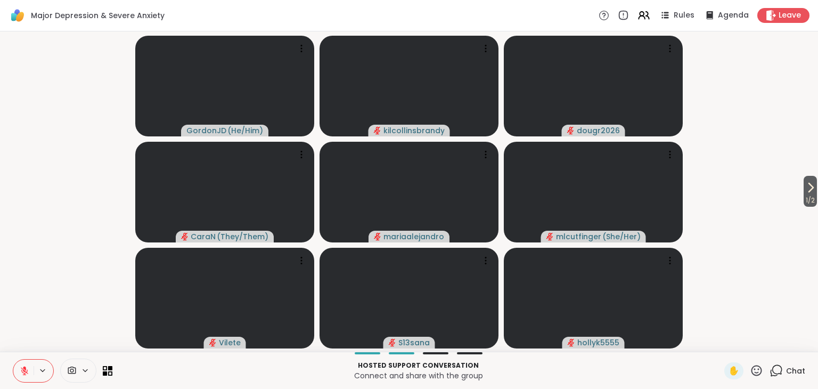
click at [714, 222] on video-player-container "1 / 2 GordonJD ( He/Him ) kilcollinsbrandy dougr2026 CaraN ( They/Them ) mariaa…" at bounding box center [409, 192] width 806 height 312
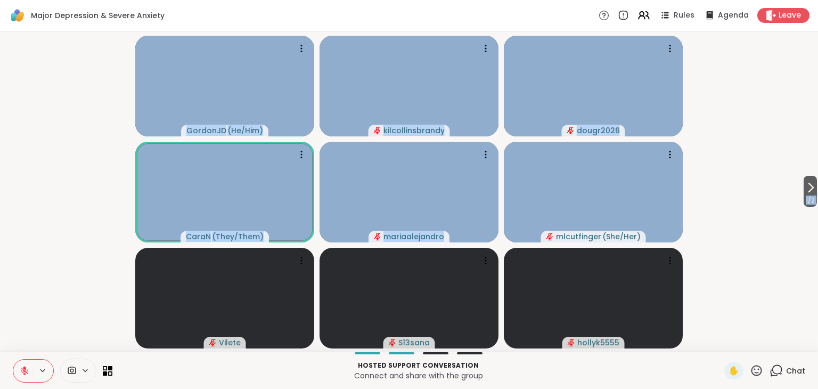
drag, startPoint x: 785, startPoint y: 128, endPoint x: 546, endPoint y: 323, distance: 308.9
click at [734, 203] on video-player-container "1 / 2 GordonJD ( He/Him ) kilcollinsbrandy dougr2026 CaraN ( They/Them ) mariaa…" at bounding box center [409, 192] width 806 height 312
click at [734, 204] on video-player-container "1 / 2 GordonJD ( He/Him ) kilcollinsbrandy dougr2026 CaraN ( They/Them ) mariaa…" at bounding box center [409, 192] width 806 height 312
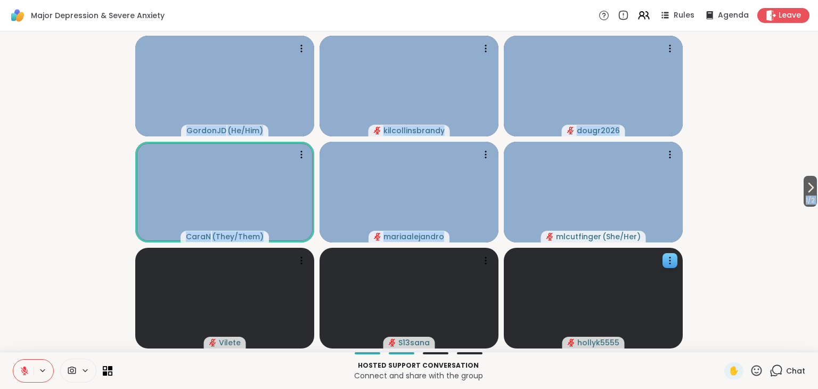
click at [735, 205] on video-player-container "1 / 2 GordonJD ( He/Him ) kilcollinsbrandy dougr2026 CaraN ( They/Them ) mariaa…" at bounding box center [409, 192] width 806 height 312
click at [736, 200] on video-player-container "1 / 2 GordonJD ( He/Him ) kilcollinsbrandy dougr2026 CaraN ( They/Them ) mariaa…" at bounding box center [409, 192] width 806 height 312
click at [716, 254] on video-player-container "1 / 2 GordonJD ( He/Him ) kilcollinsbrandy dougr2026 CaraN ( They/Them ) mariaa…" at bounding box center [409, 192] width 806 height 312
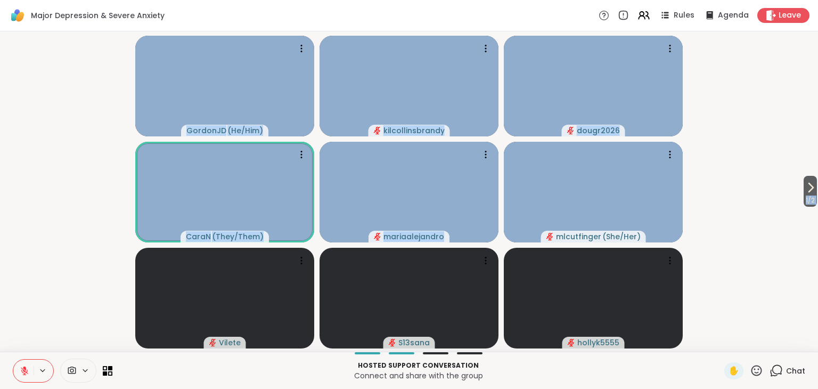
click at [712, 248] on video-player-container "1 / 2 GordonJD ( He/Him ) kilcollinsbrandy dougr2026 CaraN ( They/Them ) mariaa…" at bounding box center [409, 192] width 806 height 312
click at [708, 248] on video-player-container "1 / 2 GordonJD ( He/Him ) kilcollinsbrandy dougr2026 CaraN ( They/Them ) mariaa…" at bounding box center [409, 192] width 806 height 312
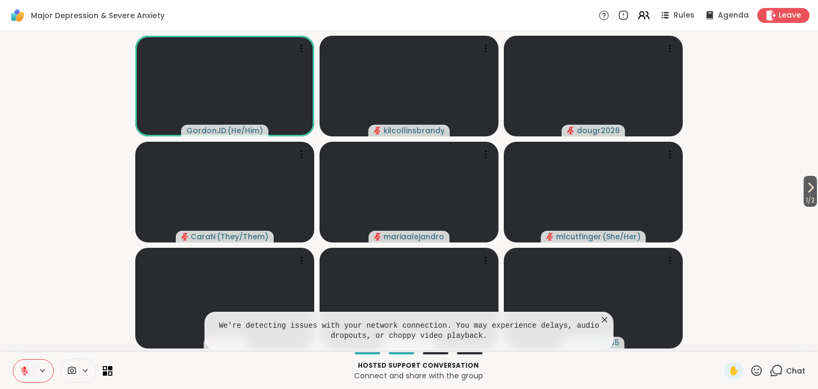
click at [606, 321] on icon at bounding box center [604, 319] width 5 height 5
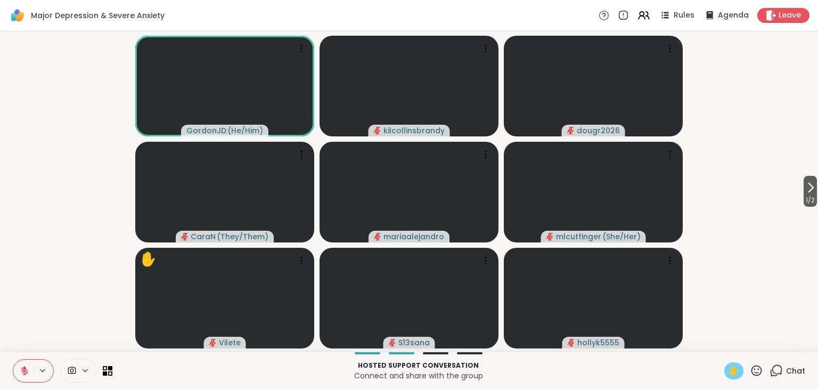
click at [729, 372] on span "✋" at bounding box center [734, 370] width 11 height 13
click at [729, 365] on span "✋" at bounding box center [734, 370] width 11 height 13
click at [729, 372] on span "✋" at bounding box center [734, 370] width 11 height 13
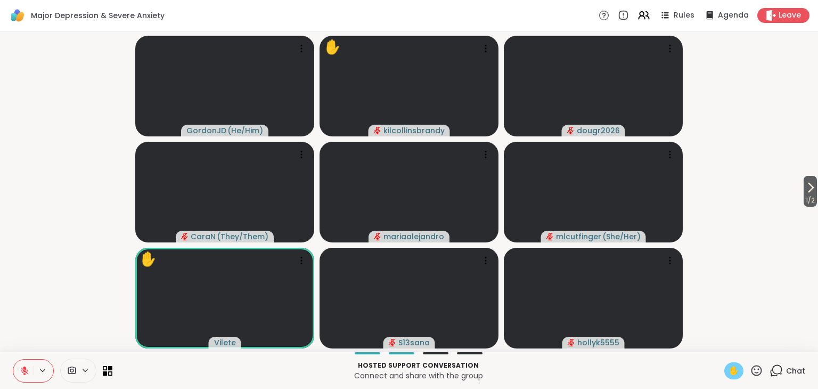
click at [729, 371] on span "✋" at bounding box center [734, 370] width 11 height 13
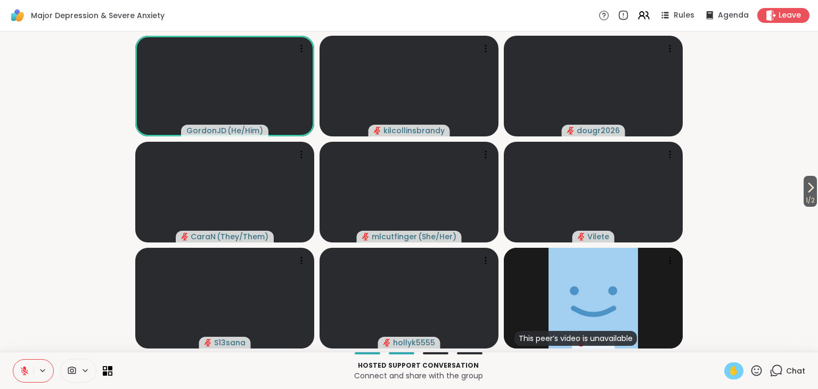
click at [729, 370] on span "✋" at bounding box center [734, 370] width 11 height 13
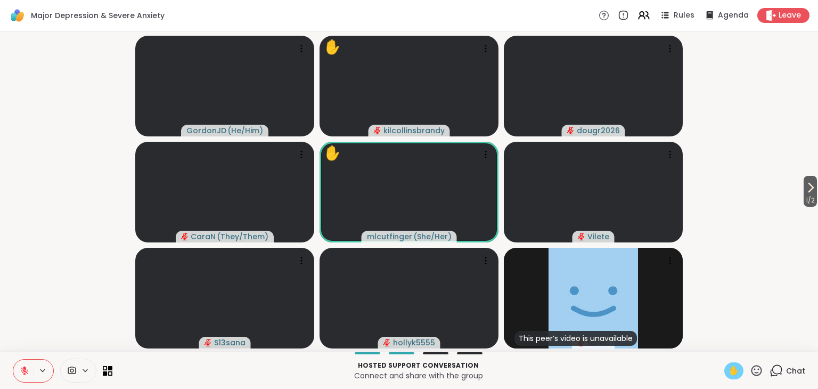
click at [729, 370] on span "✋" at bounding box center [734, 370] width 11 height 13
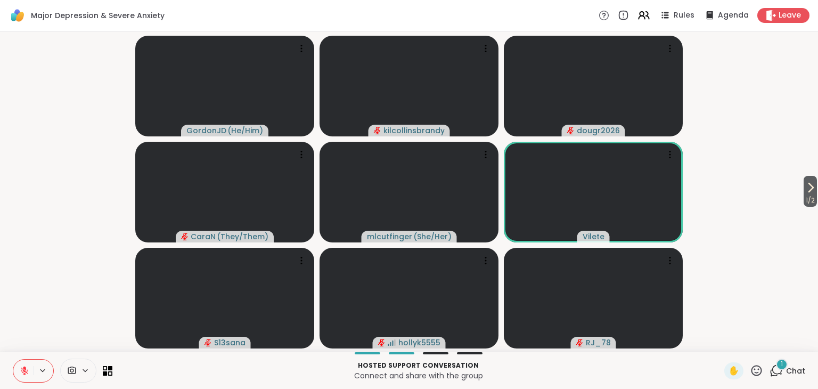
click at [773, 372] on icon at bounding box center [776, 370] width 13 height 13
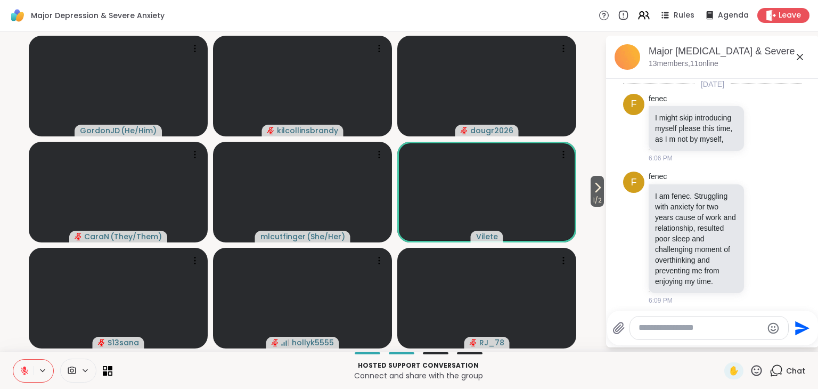
scroll to position [696, 0]
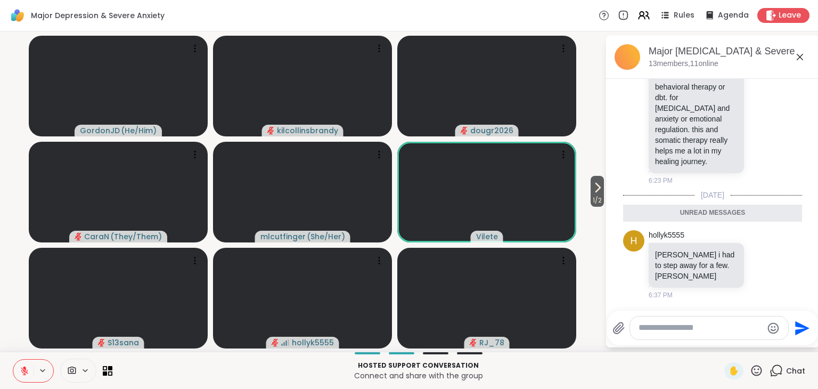
click at [801, 58] on icon at bounding box center [800, 57] width 6 height 6
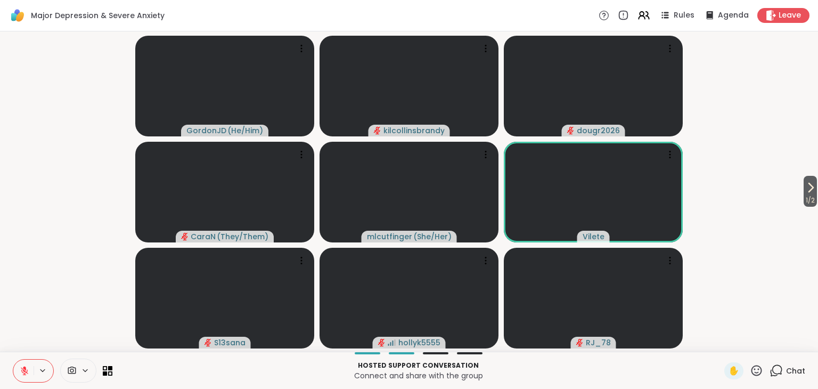
click at [654, 362] on p "Hosted support conversation" at bounding box center [418, 366] width 599 height 10
click at [704, 363] on p "Hosted support conversation" at bounding box center [418, 366] width 599 height 10
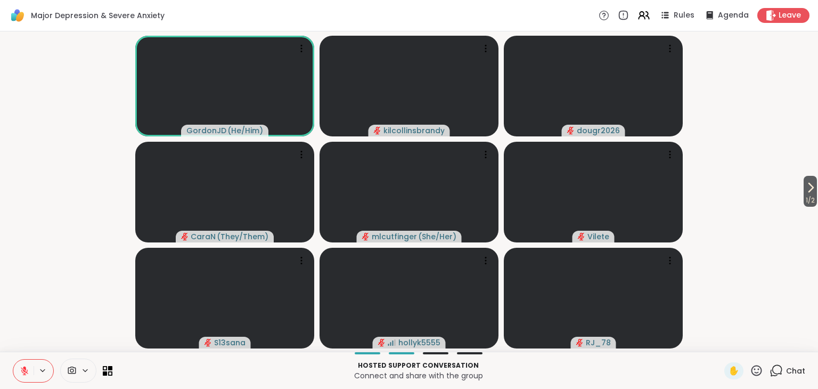
click at [25, 368] on icon at bounding box center [24, 368] width 3 height 4
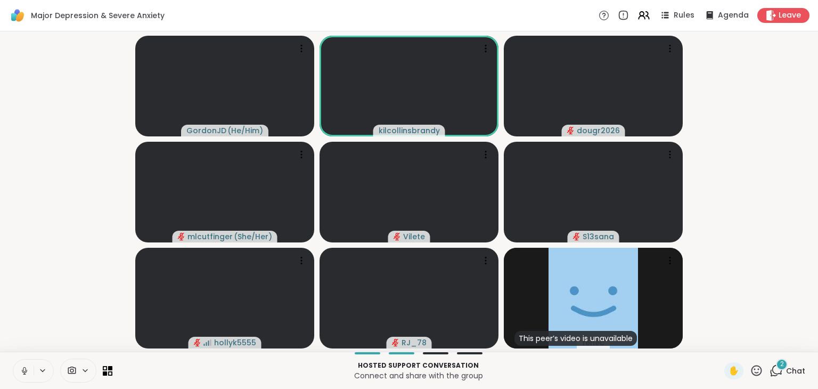
click at [25, 370] on icon at bounding box center [25, 371] width 10 height 10
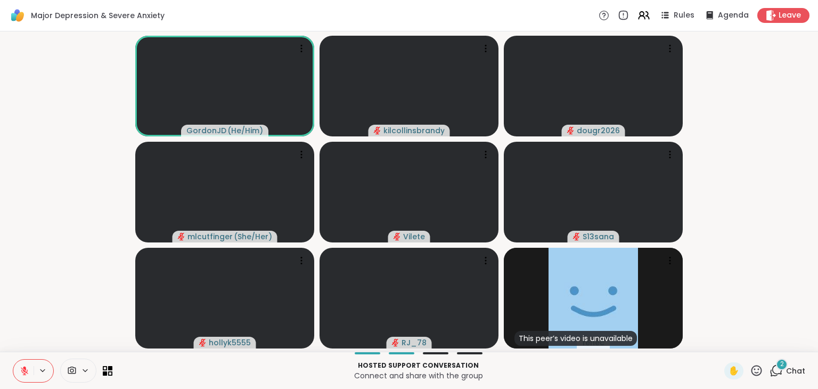
click at [772, 371] on icon at bounding box center [777, 370] width 10 height 10
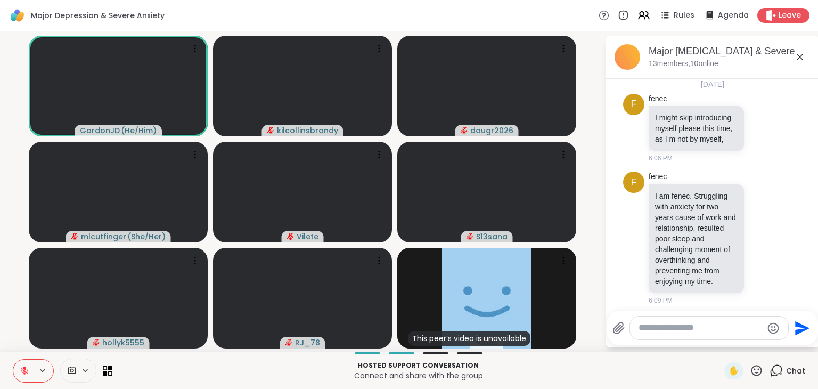
scroll to position [831, 0]
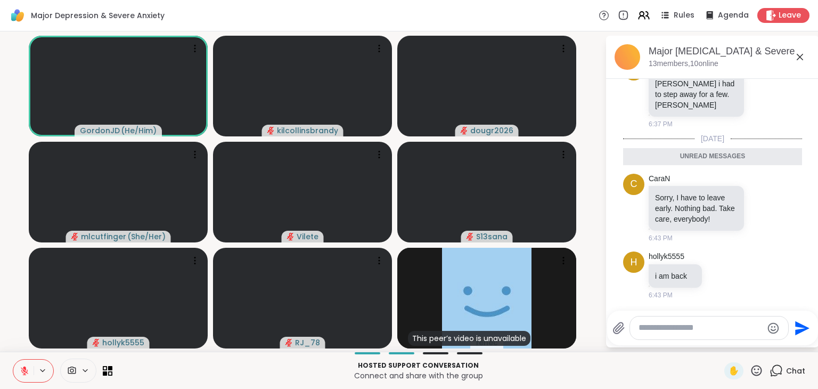
click at [771, 369] on icon at bounding box center [776, 370] width 13 height 13
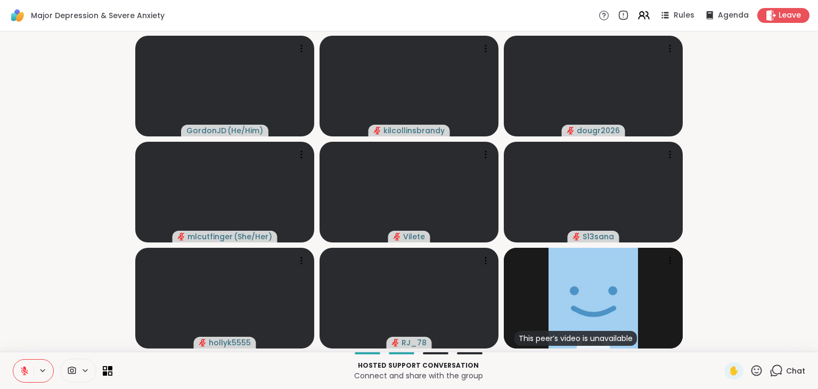
click at [23, 373] on icon at bounding box center [25, 371] width 10 height 10
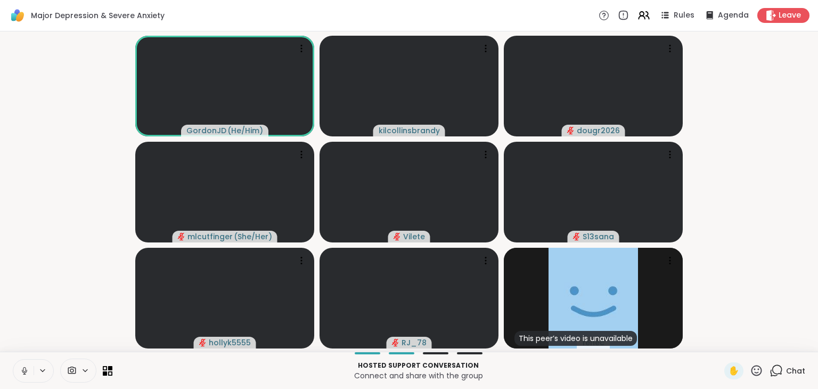
click at [23, 375] on icon at bounding box center [25, 371] width 10 height 10
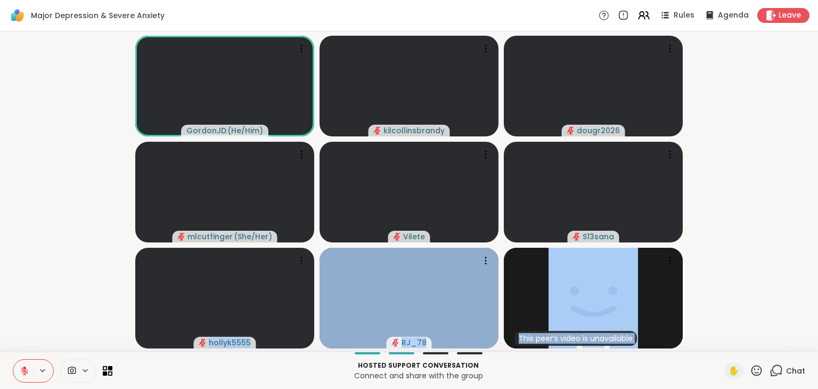
drag, startPoint x: 36, startPoint y: 346, endPoint x: 23, endPoint y: 373, distance: 30.3
click at [23, 373] on div "Major [MEDICAL_DATA] & Severe Anxiety Rules Agenda Leave GordonJD ( He/Him ) ki…" at bounding box center [409, 194] width 818 height 389
click at [24, 377] on button at bounding box center [23, 371] width 20 height 22
click at [26, 372] on icon at bounding box center [25, 371] width 10 height 10
click at [92, 291] on video-player-container "GordonJD ( He/Him ) kilcollinsbrandy dougr2026 mlcutfinger ( She/Her ) Vilete S…" at bounding box center [409, 192] width 806 height 312
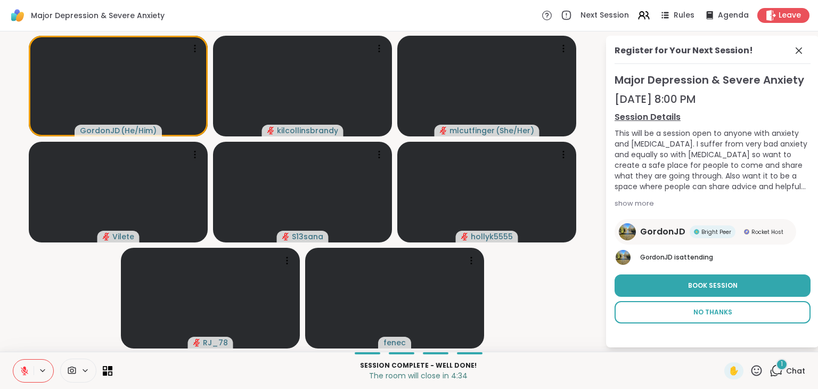
click at [729, 312] on span "No Thanks" at bounding box center [713, 312] width 39 height 10
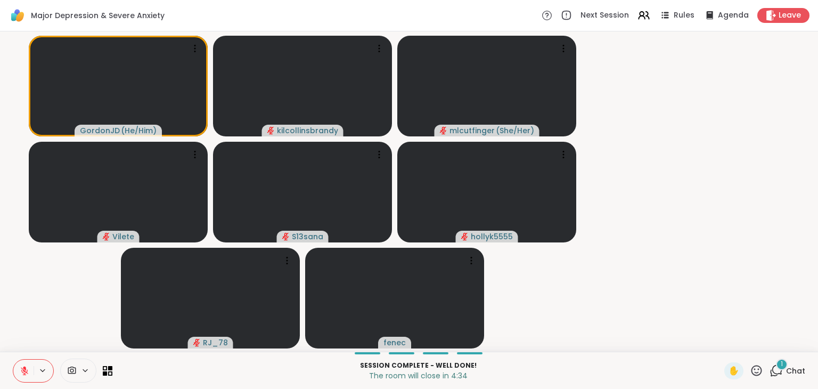
click at [781, 364] on span "1" at bounding box center [782, 364] width 2 height 9
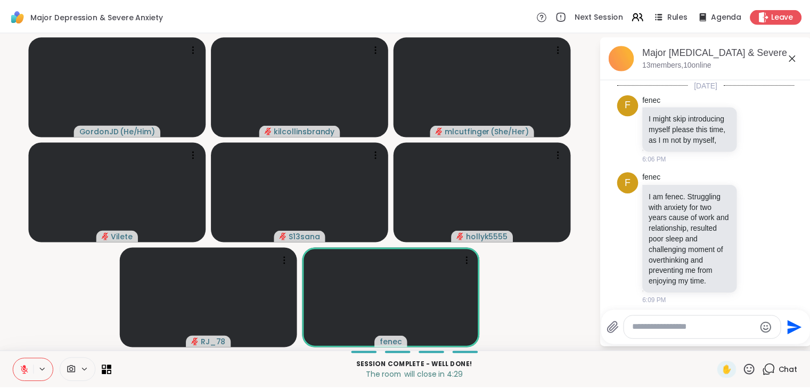
scroll to position [898, 0]
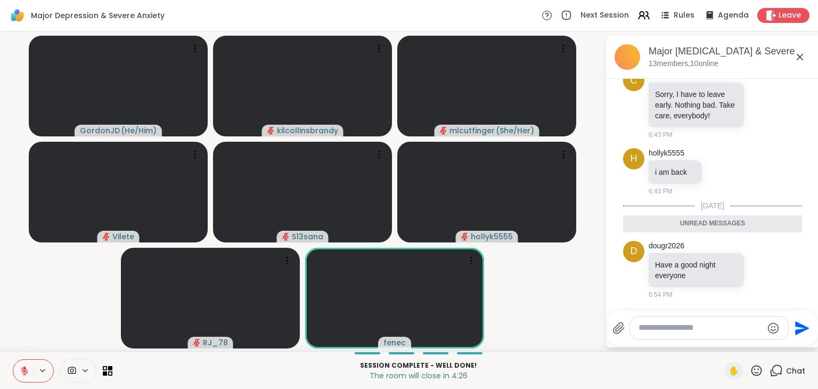
click at [770, 372] on icon at bounding box center [776, 370] width 13 height 13
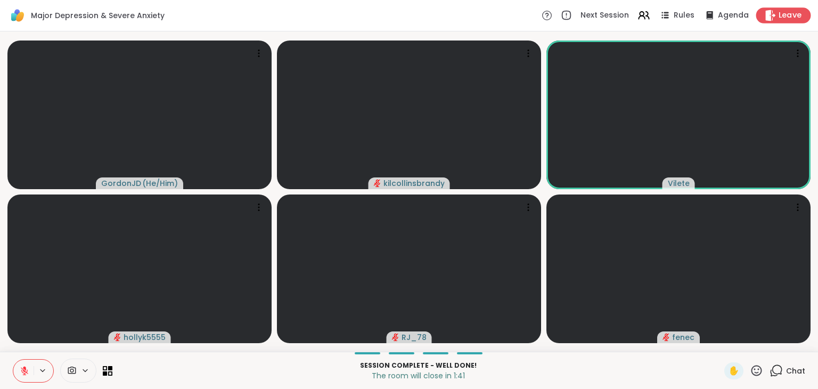
click at [779, 16] on span "Leave" at bounding box center [790, 15] width 23 height 11
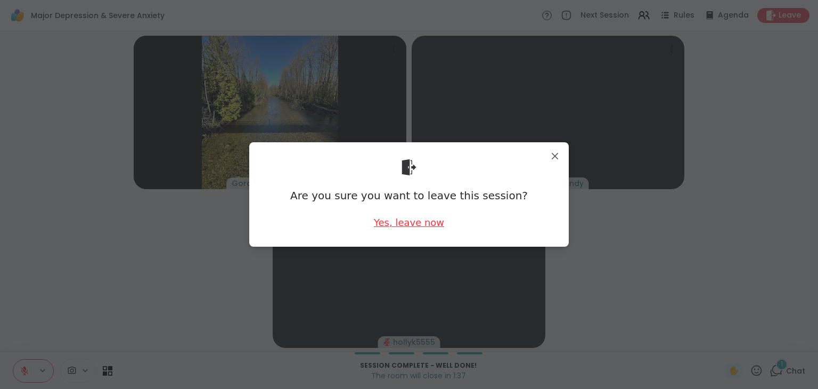
click at [420, 220] on div "Yes, leave now" at bounding box center [409, 222] width 70 height 13
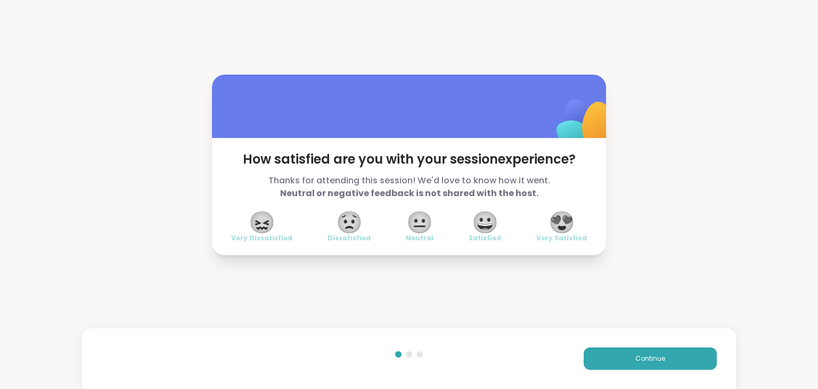
click at [552, 226] on span "😍" at bounding box center [562, 222] width 27 height 19
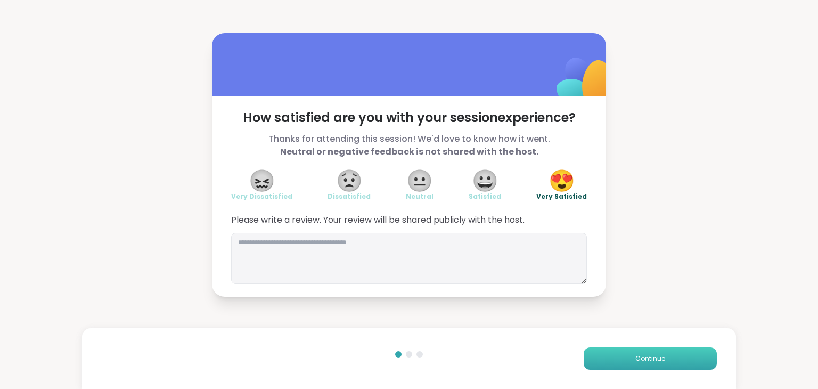
click at [640, 352] on button "Continue" at bounding box center [650, 358] width 133 height 22
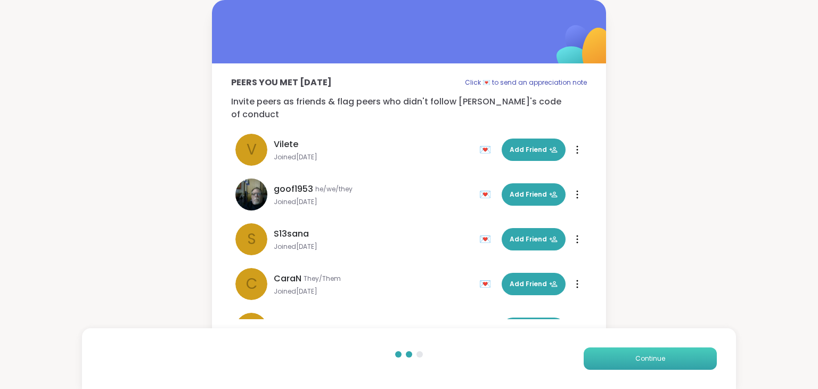
click at [638, 349] on button "Continue" at bounding box center [650, 358] width 133 height 22
